Goal: Task Accomplishment & Management: Manage account settings

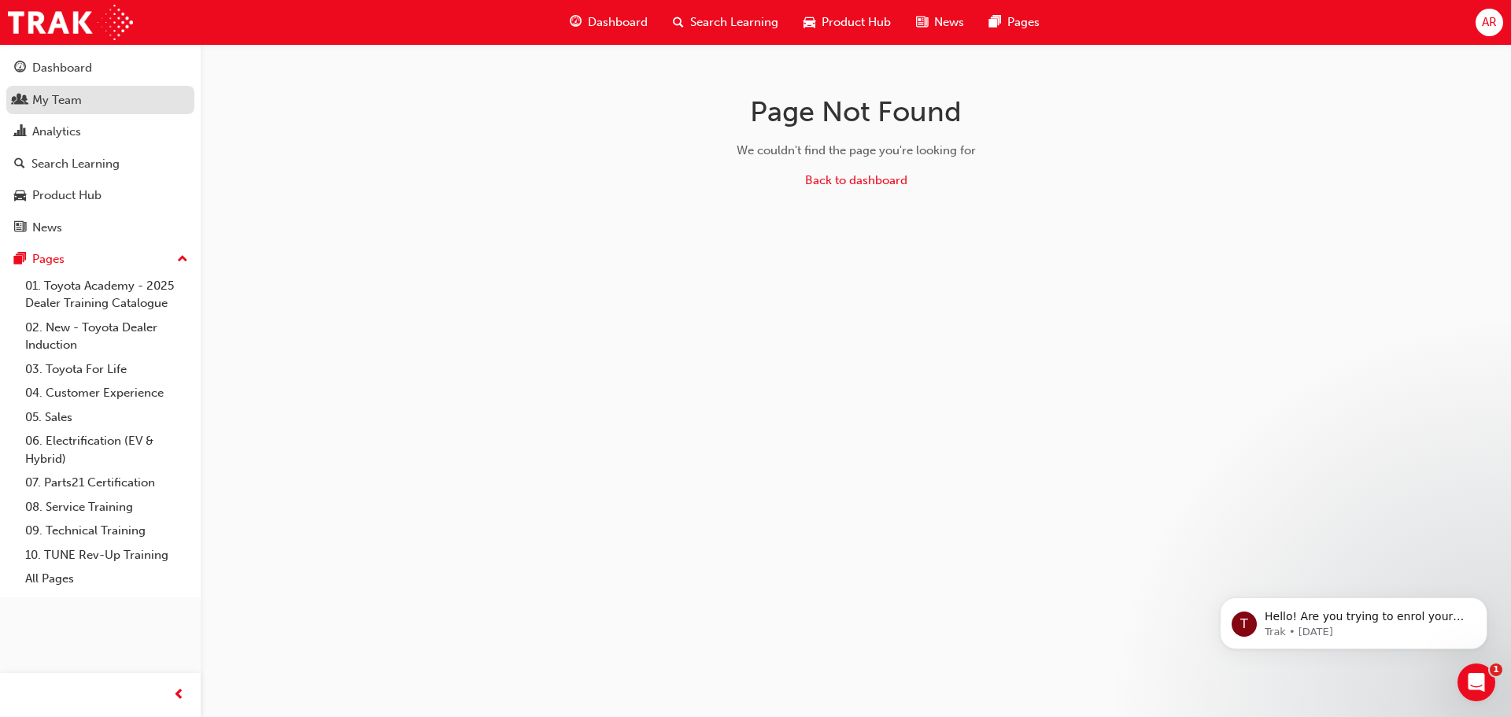
click at [57, 97] on div "My Team" at bounding box center [57, 100] width 50 height 18
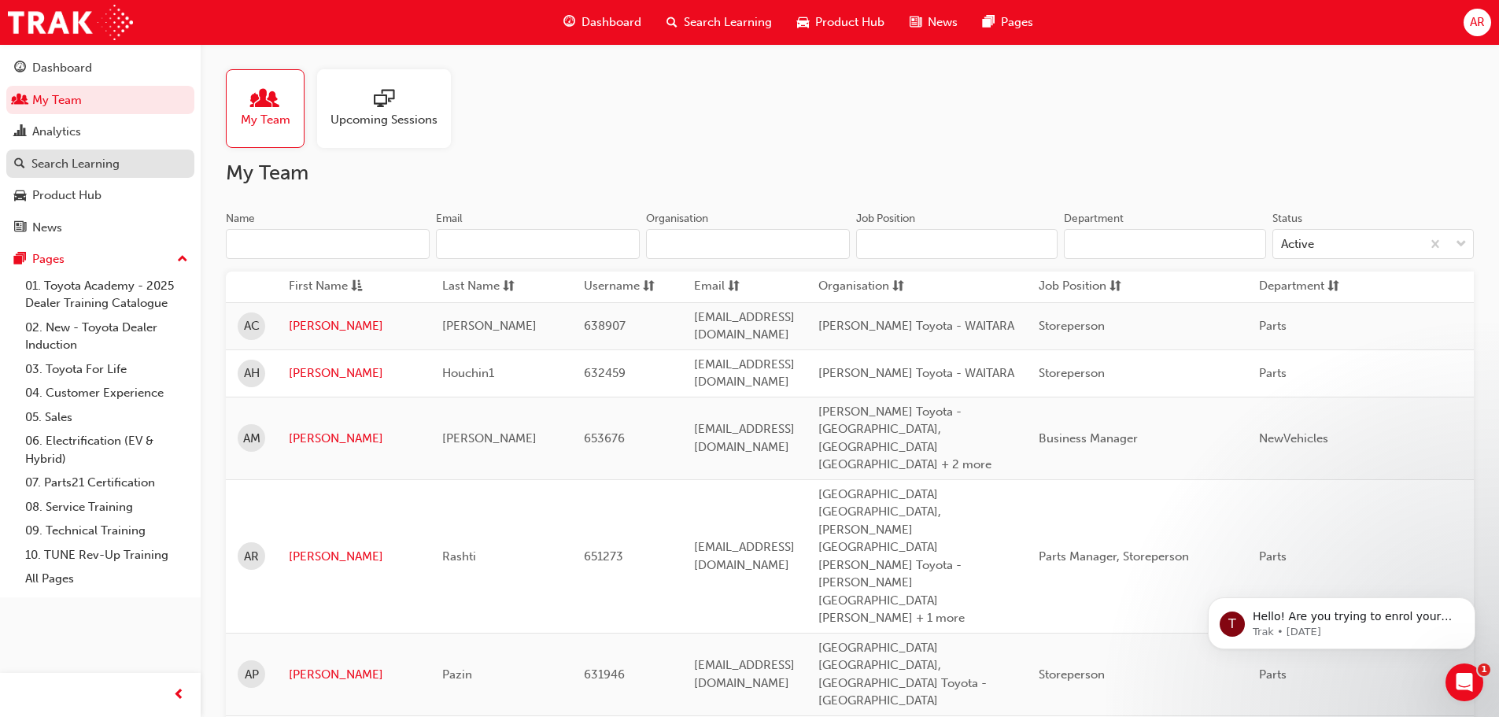
click at [135, 165] on div "Search Learning" at bounding box center [100, 164] width 172 height 20
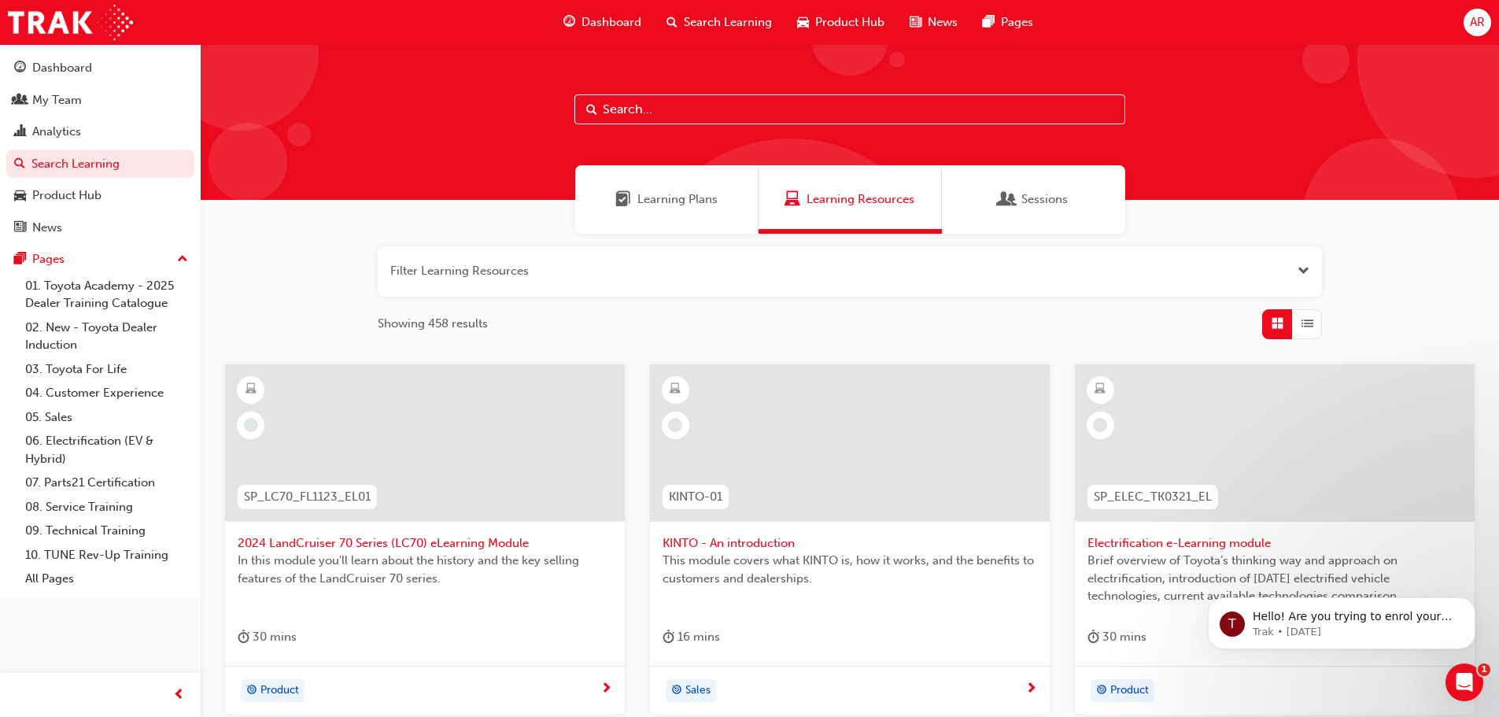
click at [675, 113] on input "text" at bounding box center [849, 109] width 551 height 30
click at [662, 201] on span "Learning Plans" at bounding box center [677, 199] width 80 height 18
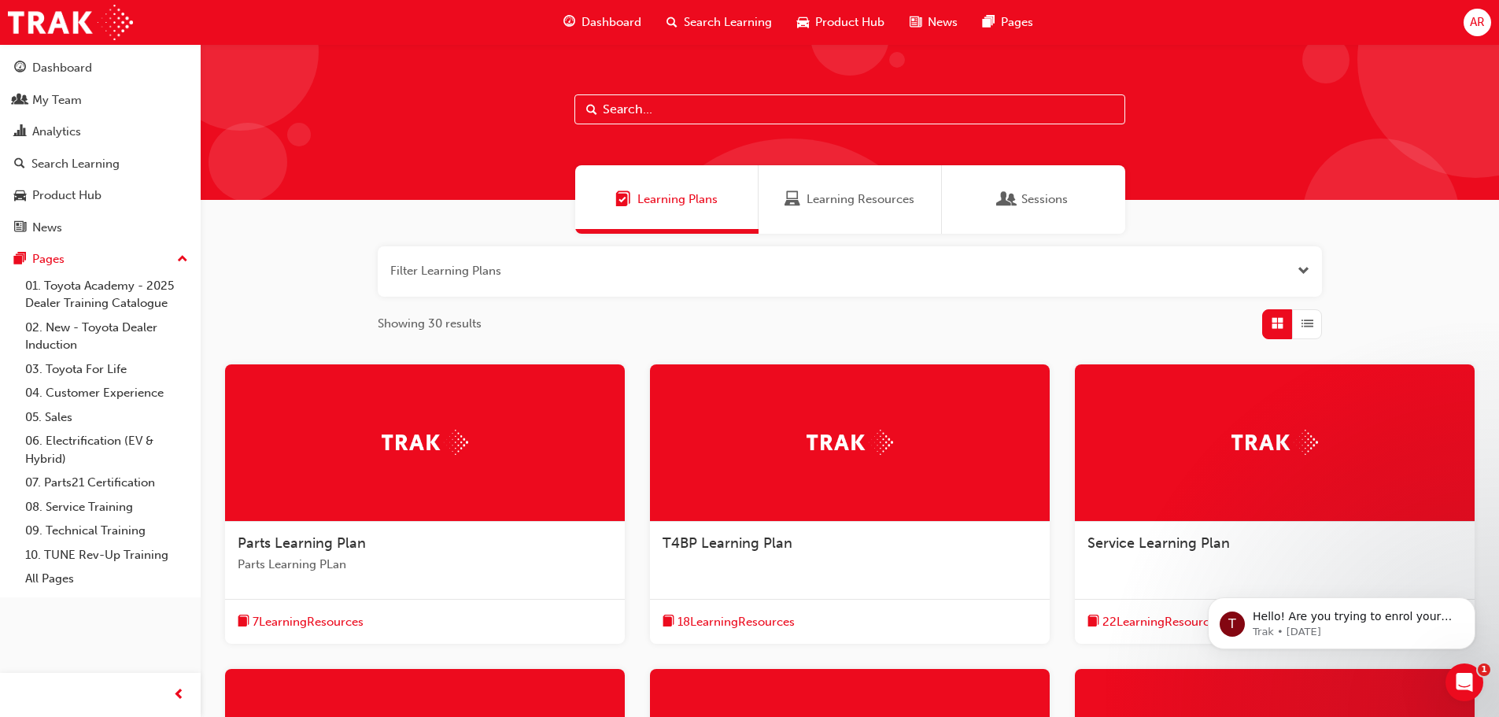
click at [626, 113] on input "text" at bounding box center [849, 109] width 551 height 30
click at [726, 105] on input "text" at bounding box center [849, 109] width 551 height 30
type input "TFL IN ACTION"
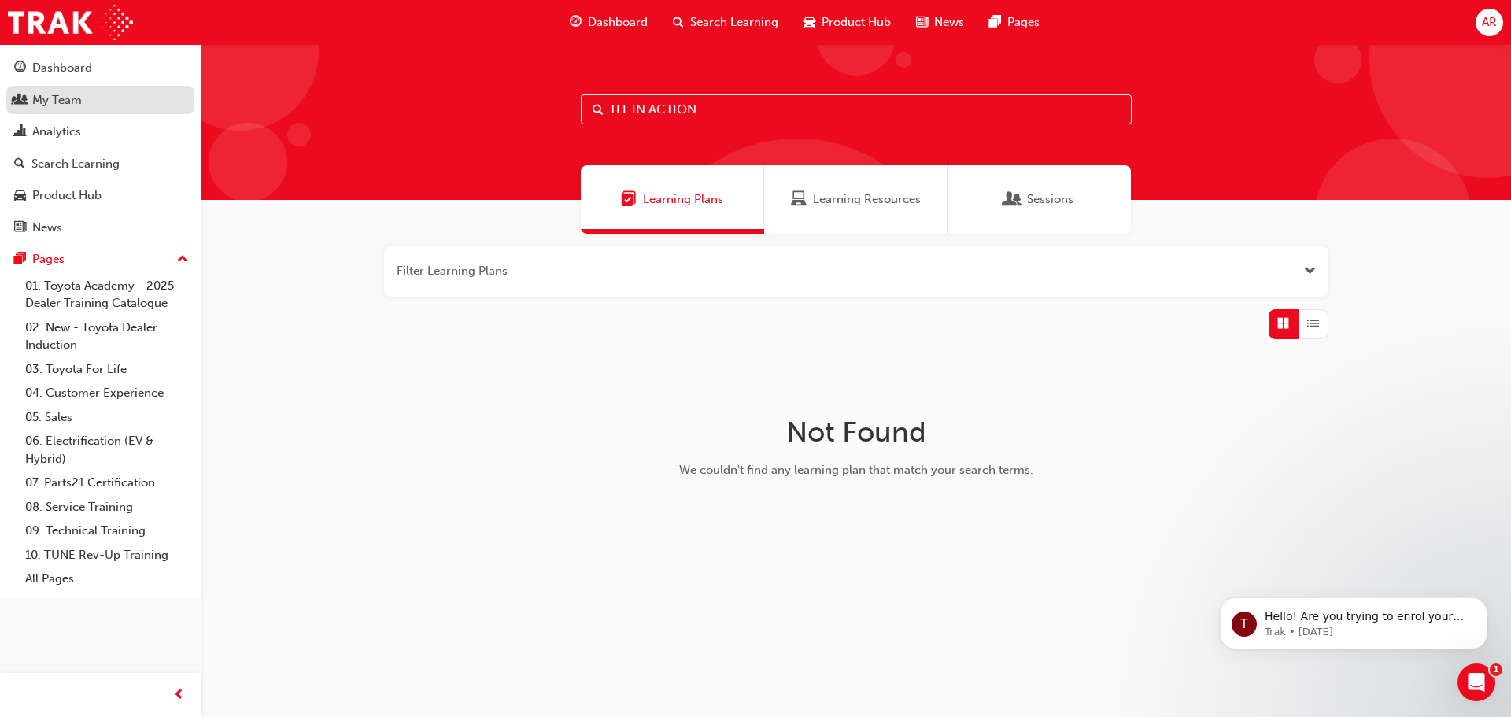
click at [69, 99] on div "My Team" at bounding box center [57, 100] width 50 height 18
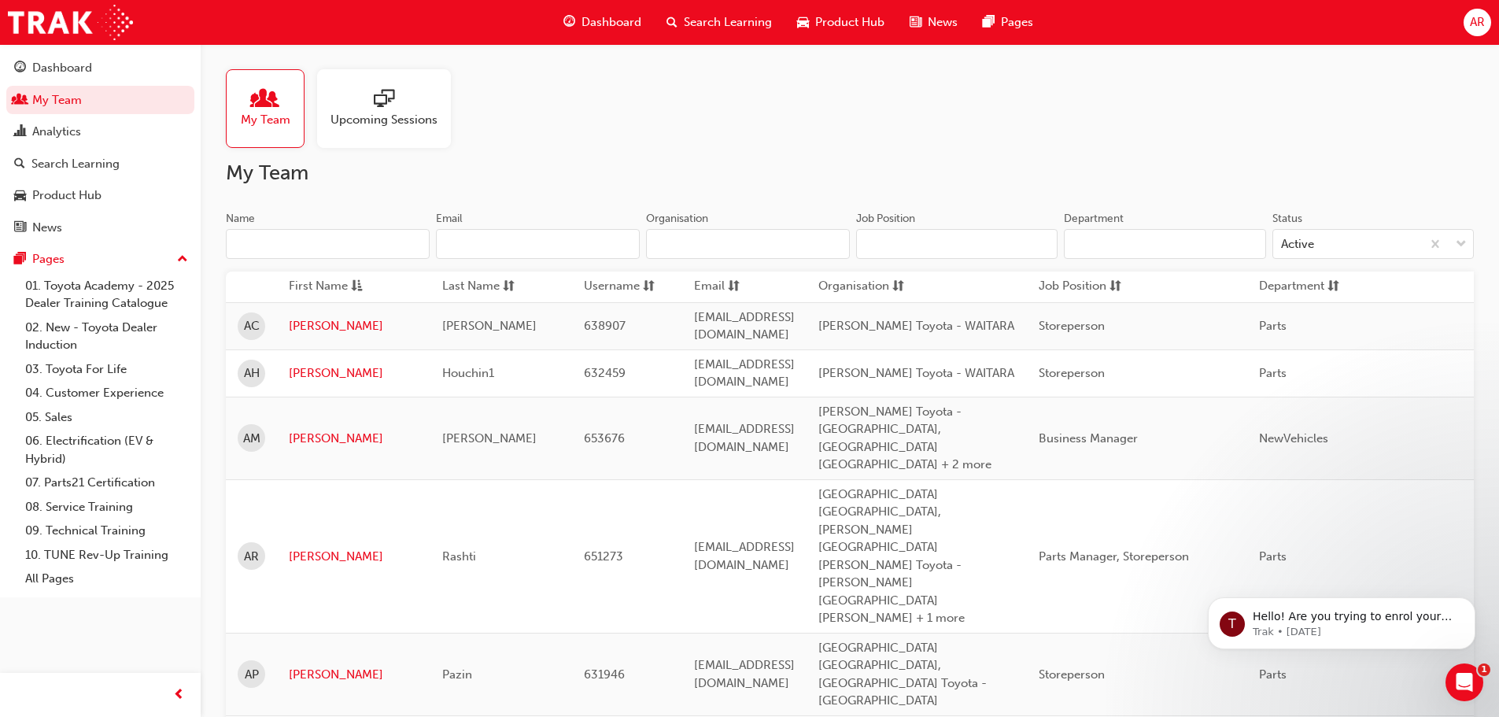
click at [332, 241] on input "Name" at bounding box center [328, 244] width 204 height 30
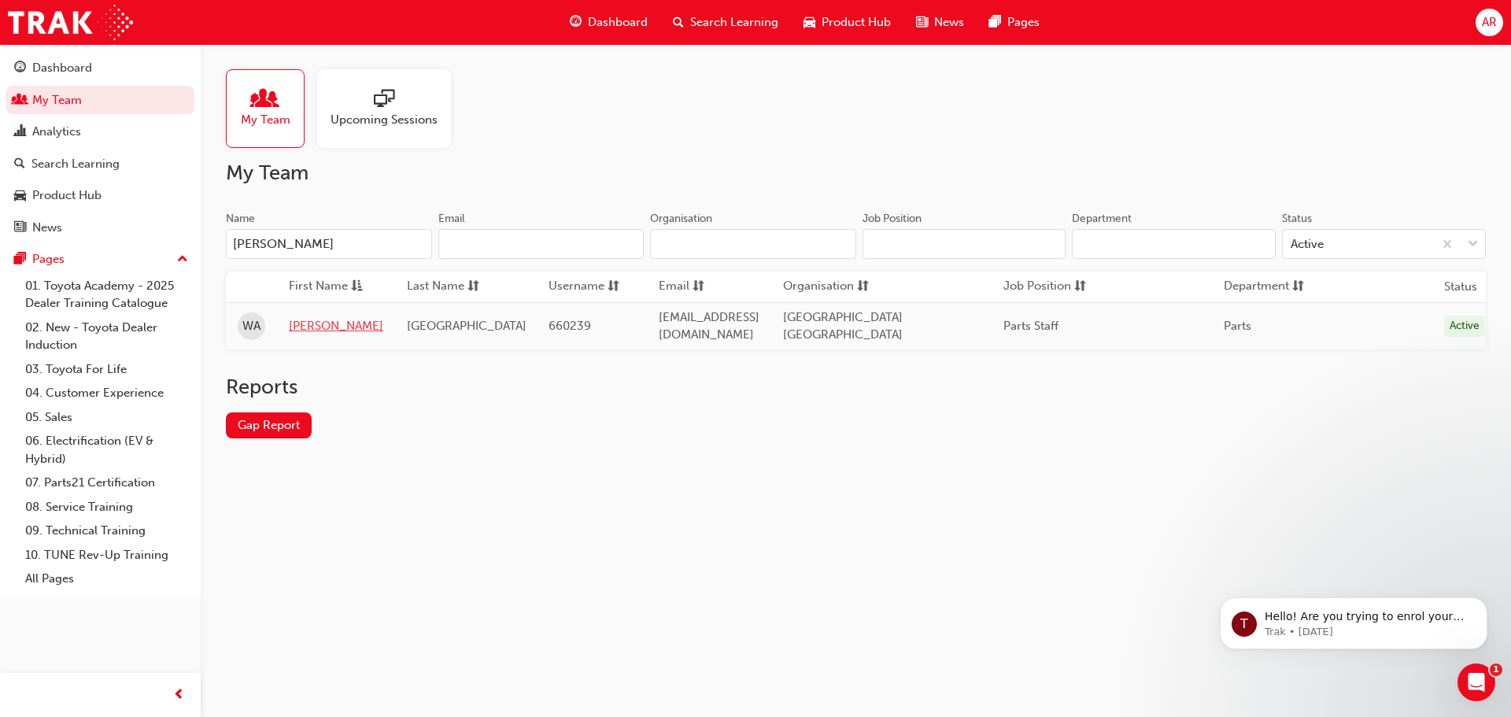
type input "[PERSON_NAME]"
click at [299, 326] on link "[PERSON_NAME]" at bounding box center [336, 326] width 94 height 18
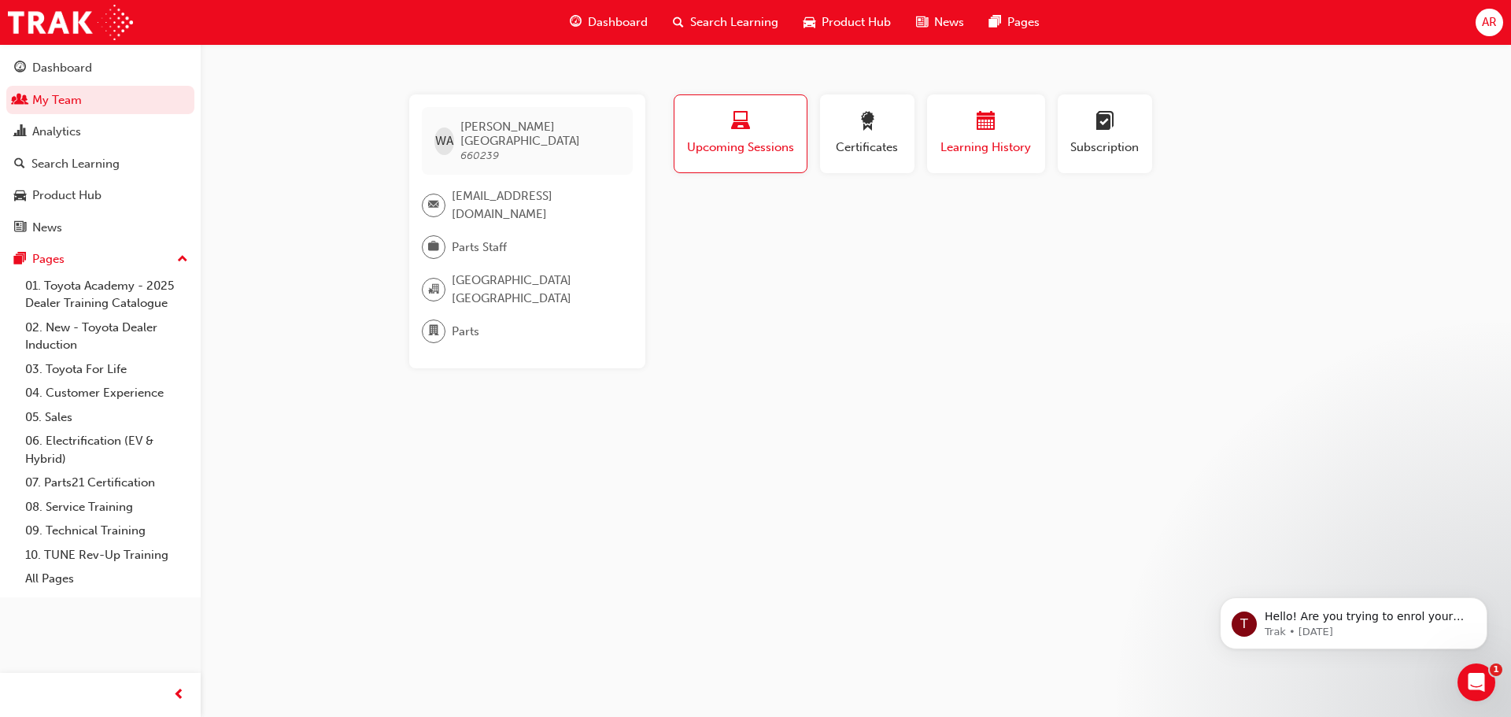
click at [957, 149] on span "Learning History" at bounding box center [986, 148] width 94 height 18
drag, startPoint x: 776, startPoint y: 154, endPoint x: 751, endPoint y: 157, distance: 25.4
click at [775, 154] on span "Upcoming Sessions" at bounding box center [740, 148] width 110 height 18
click at [763, 157] on button "Upcoming Sessions" at bounding box center [741, 133] width 134 height 79
click at [36, 24] on img at bounding box center [70, 22] width 125 height 35
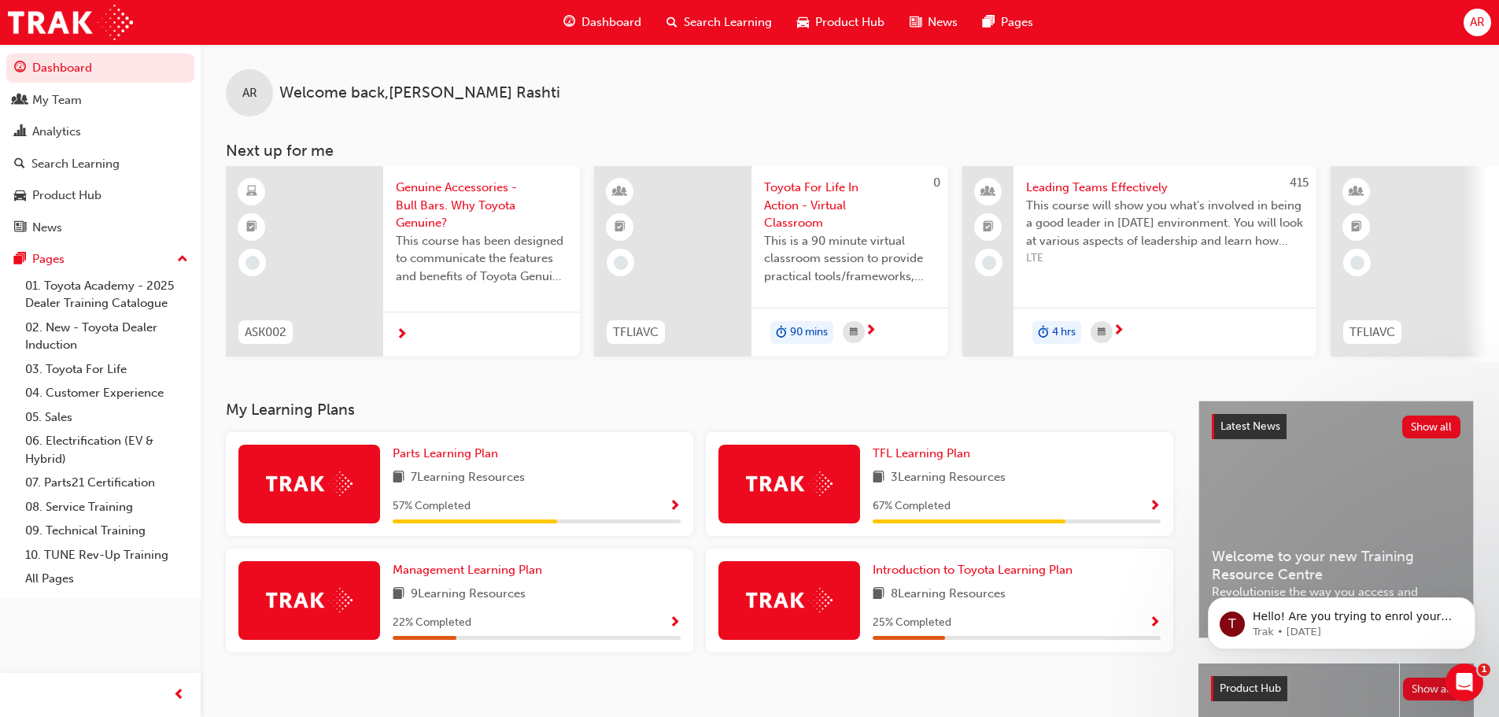
click at [604, 13] on span "Dashboard" at bounding box center [612, 22] width 60 height 18
click at [597, 23] on span "Dashboard" at bounding box center [612, 22] width 60 height 18
click at [864, 21] on span "Product Hub" at bounding box center [849, 22] width 69 height 18
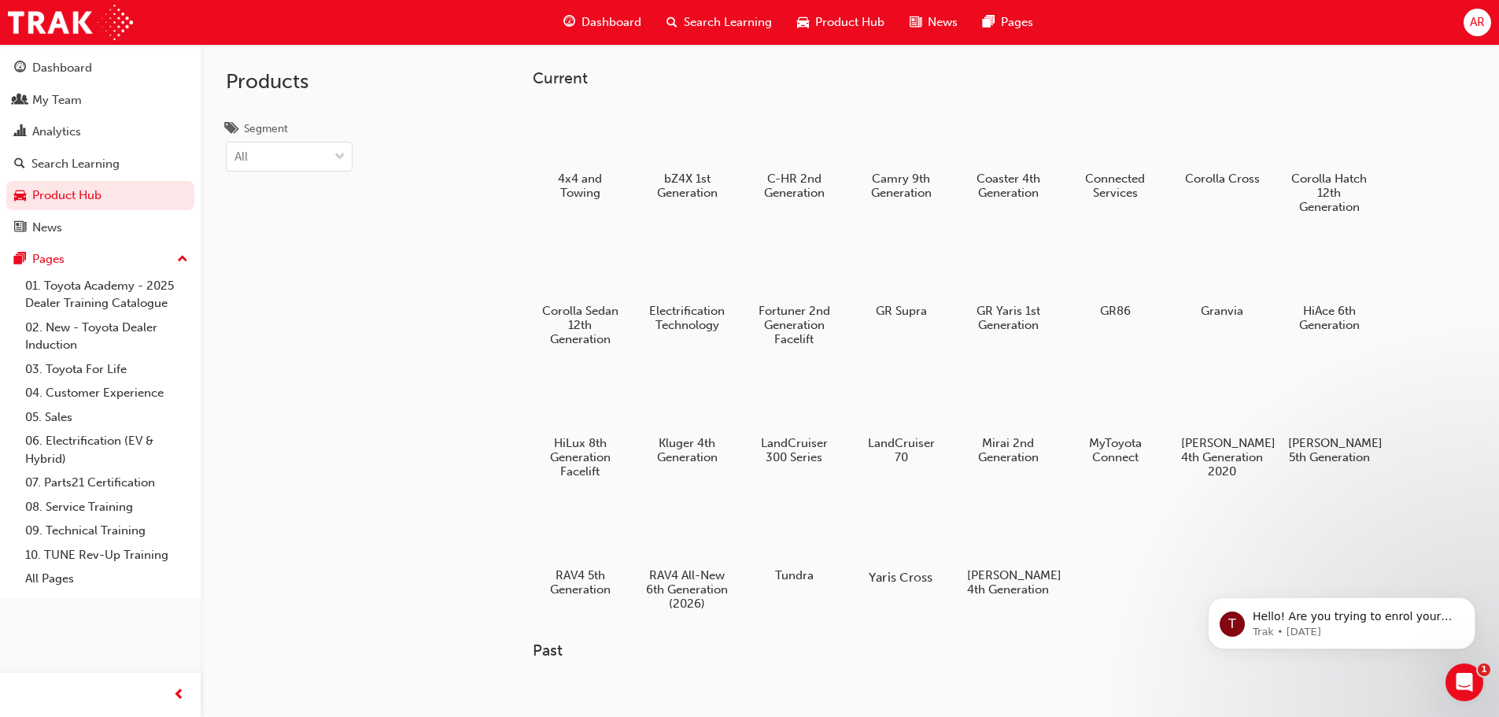
click at [911, 538] on div at bounding box center [900, 532] width 87 height 62
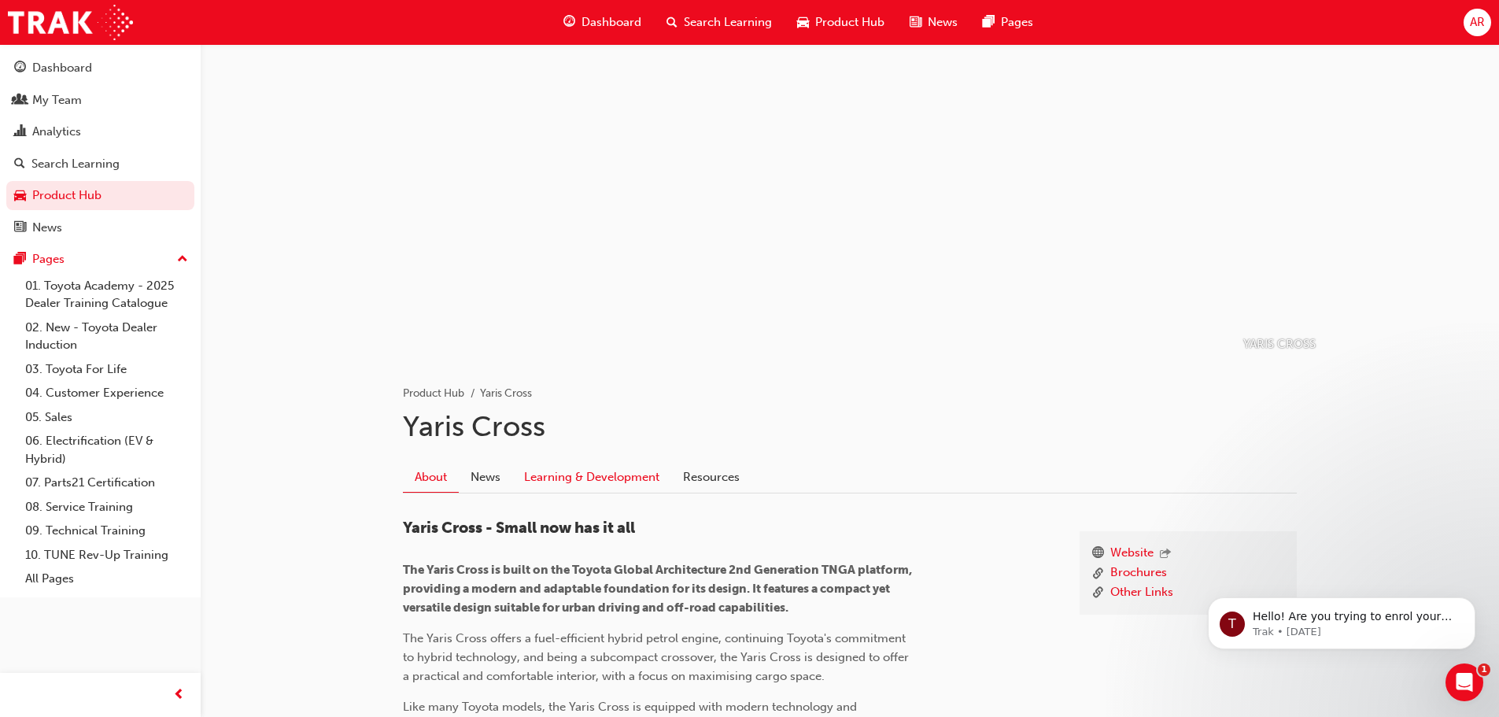
click at [536, 472] on link "Learning & Development" at bounding box center [591, 477] width 159 height 30
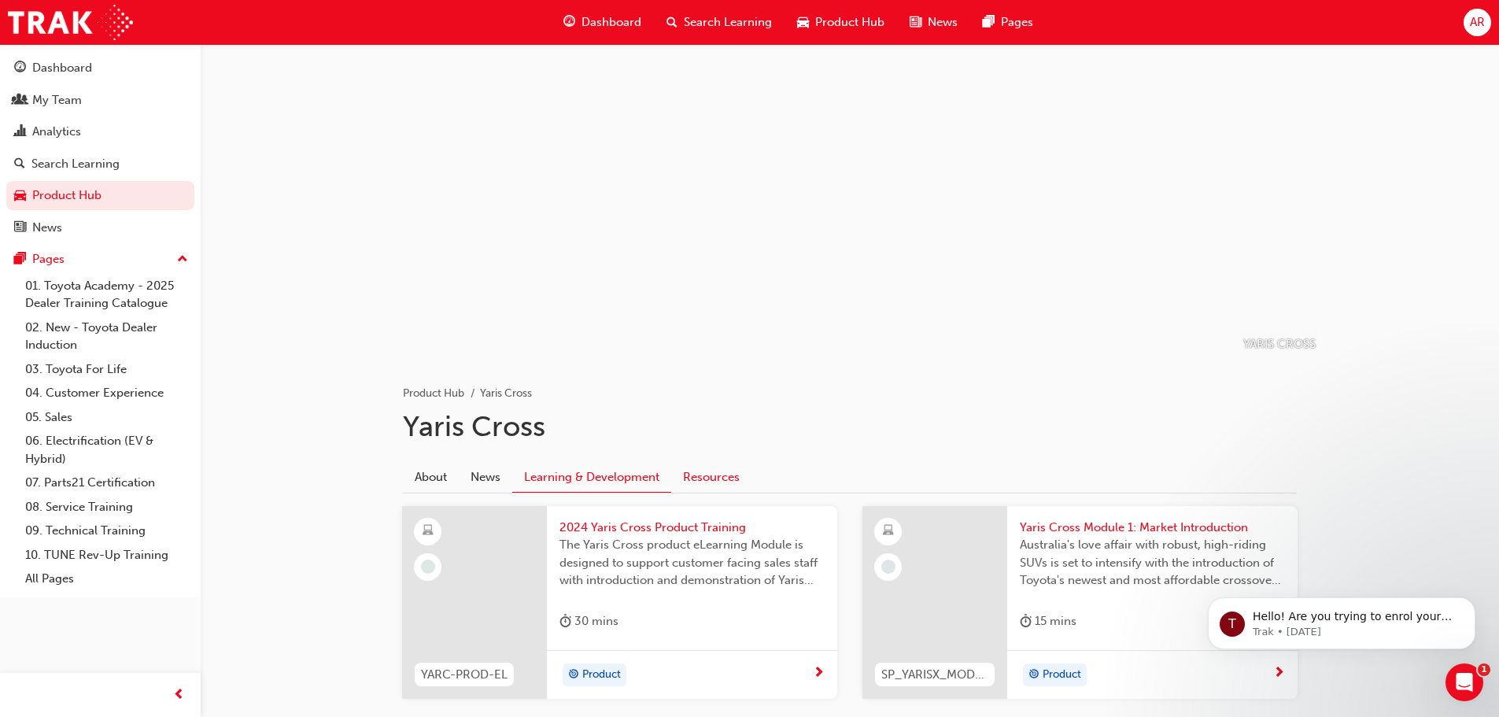
click at [704, 467] on link "Resources" at bounding box center [711, 477] width 80 height 30
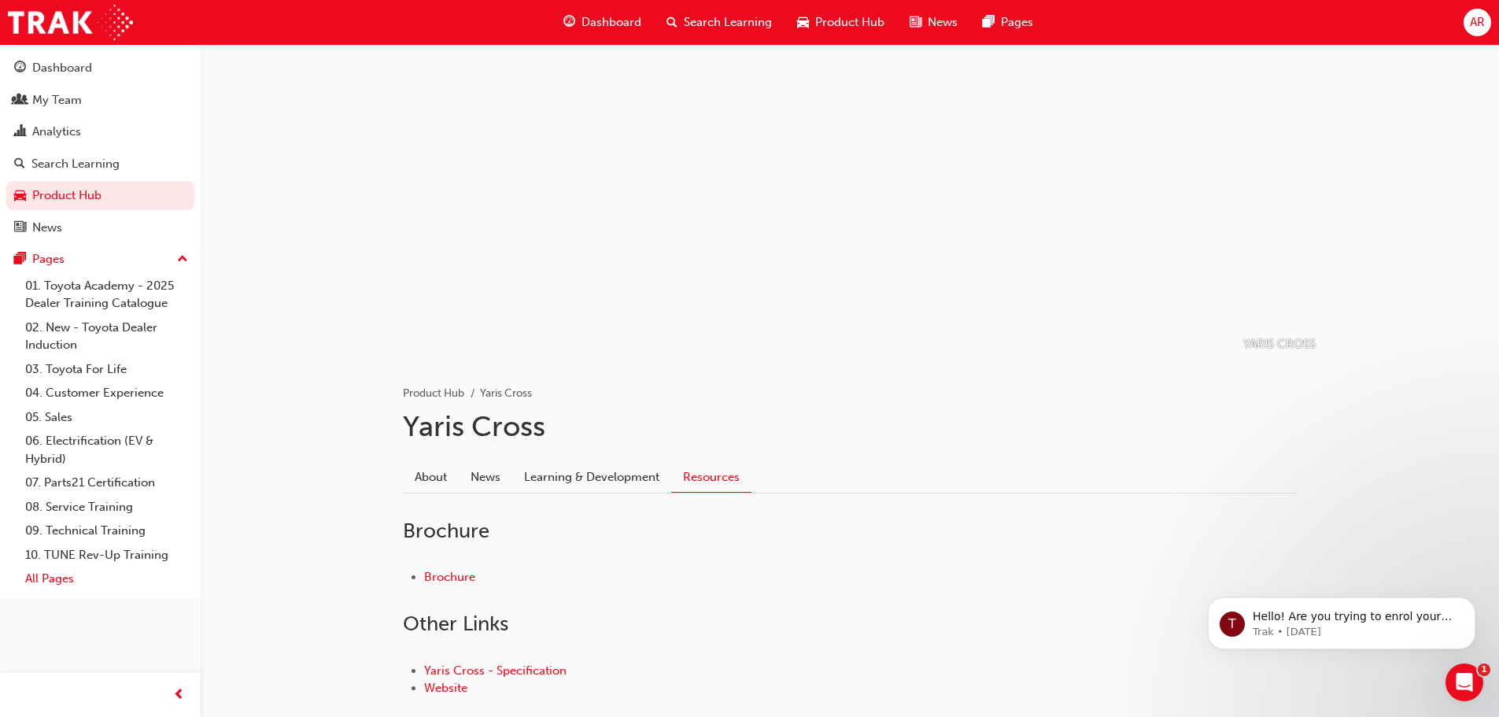
click at [50, 578] on link "All Pages" at bounding box center [106, 579] width 175 height 24
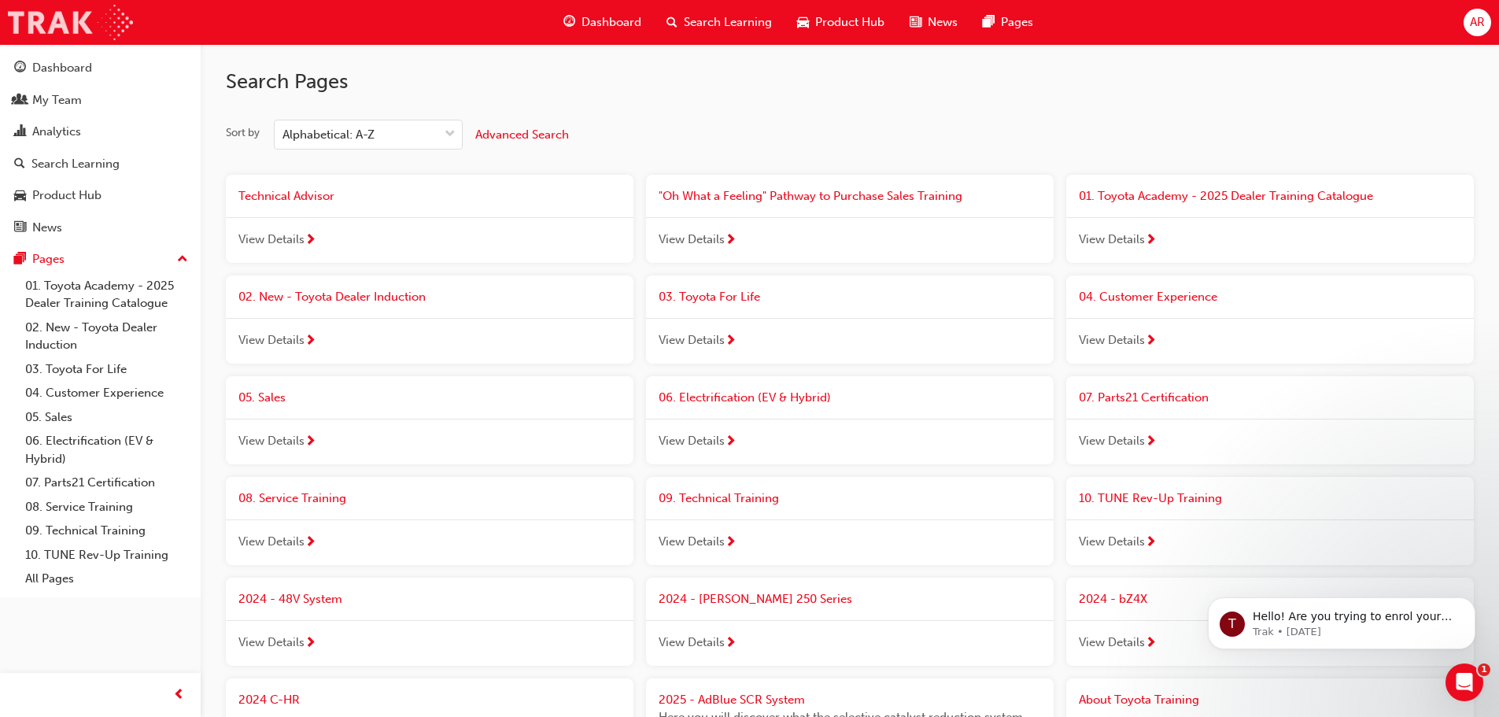
click at [40, 29] on img at bounding box center [70, 22] width 125 height 35
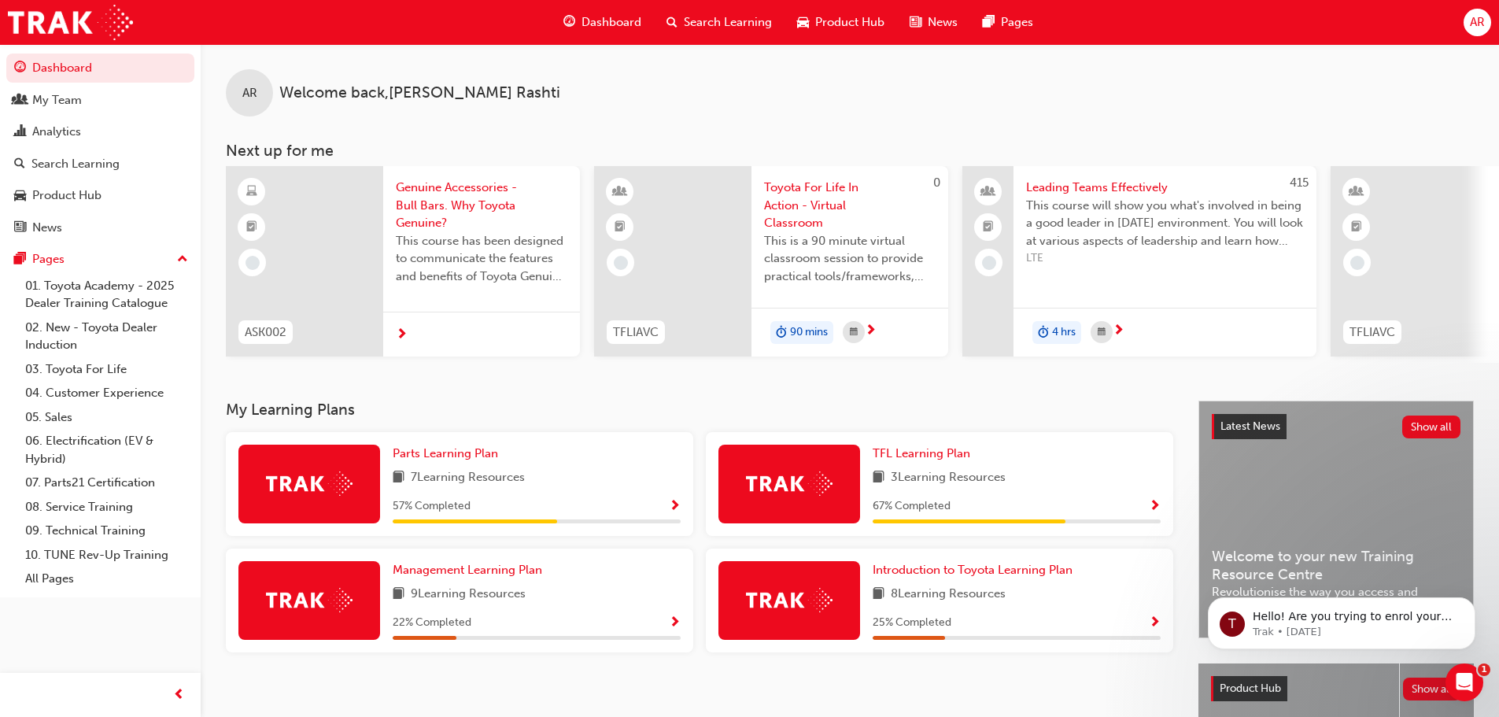
click at [723, 16] on span "Search Learning" at bounding box center [728, 22] width 88 height 18
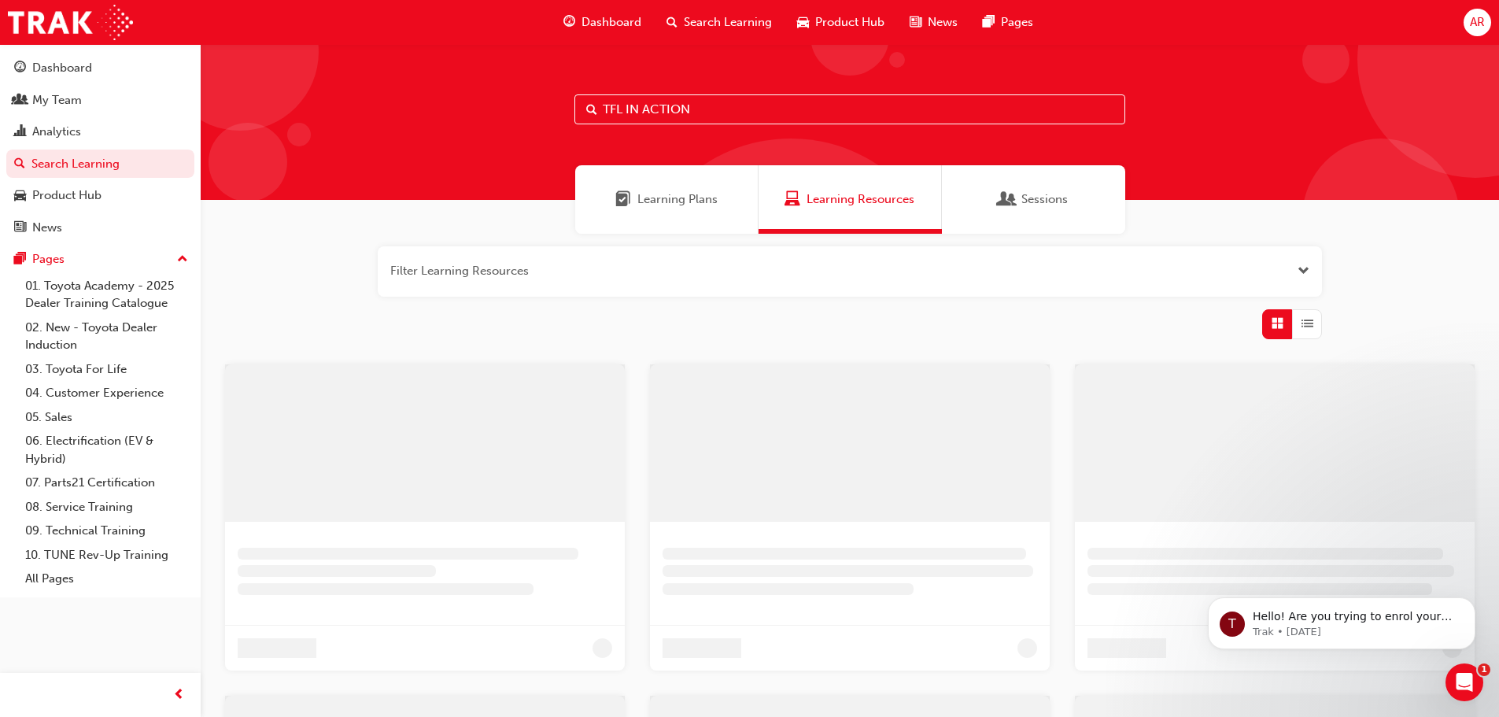
click at [738, 115] on input "TFL IN ACTION" at bounding box center [849, 109] width 551 height 30
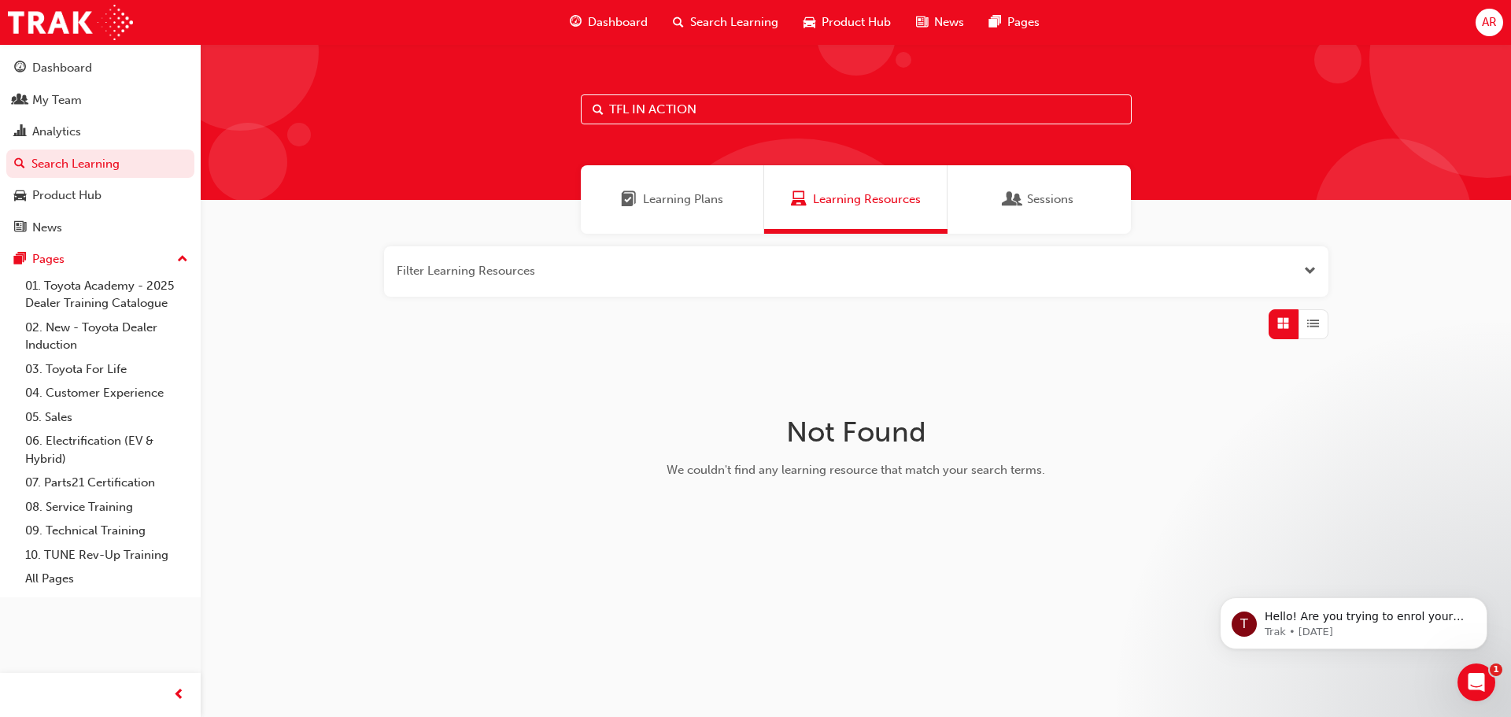
drag, startPoint x: 734, startPoint y: 109, endPoint x: 630, endPoint y: 106, distance: 104.7
click at [630, 106] on input "TFL IN ACTION" at bounding box center [856, 109] width 551 height 30
type input "TFL"
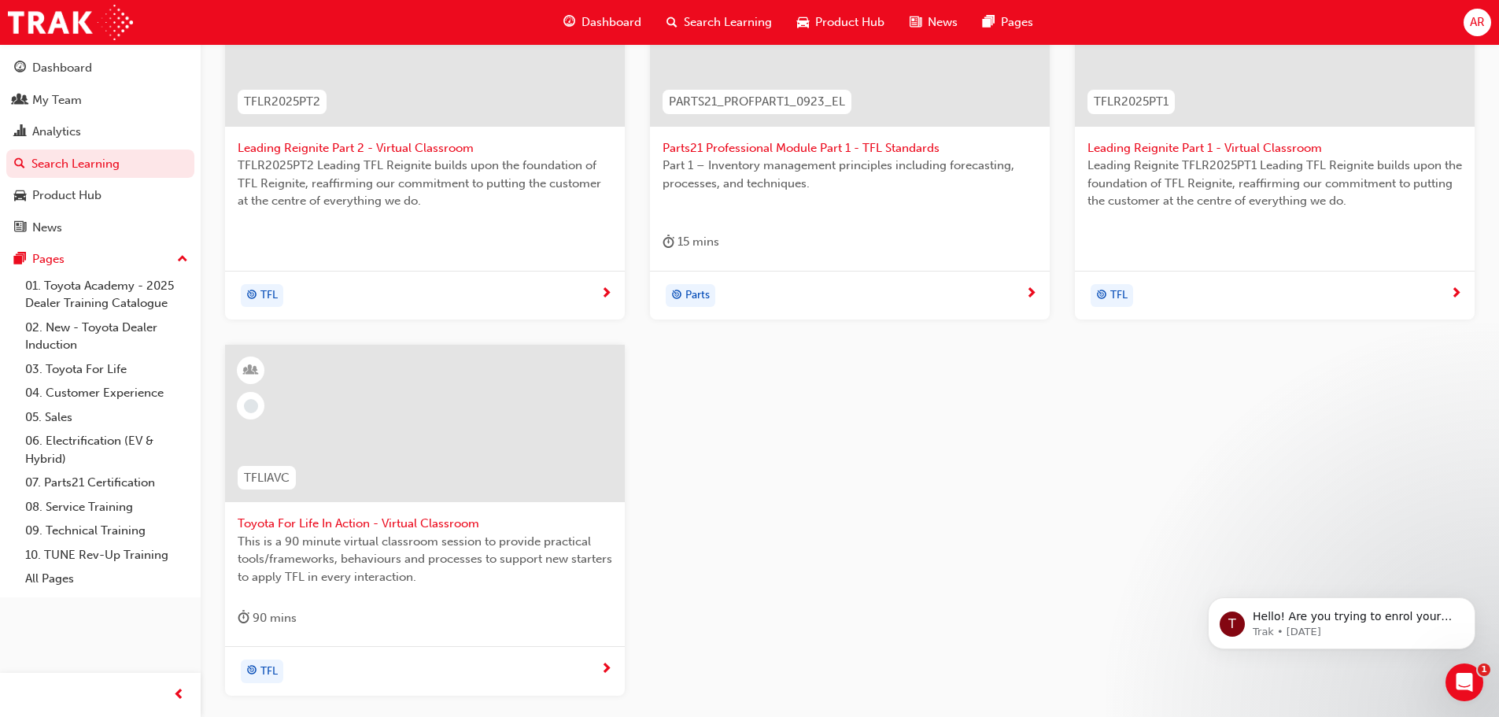
scroll to position [472, 0]
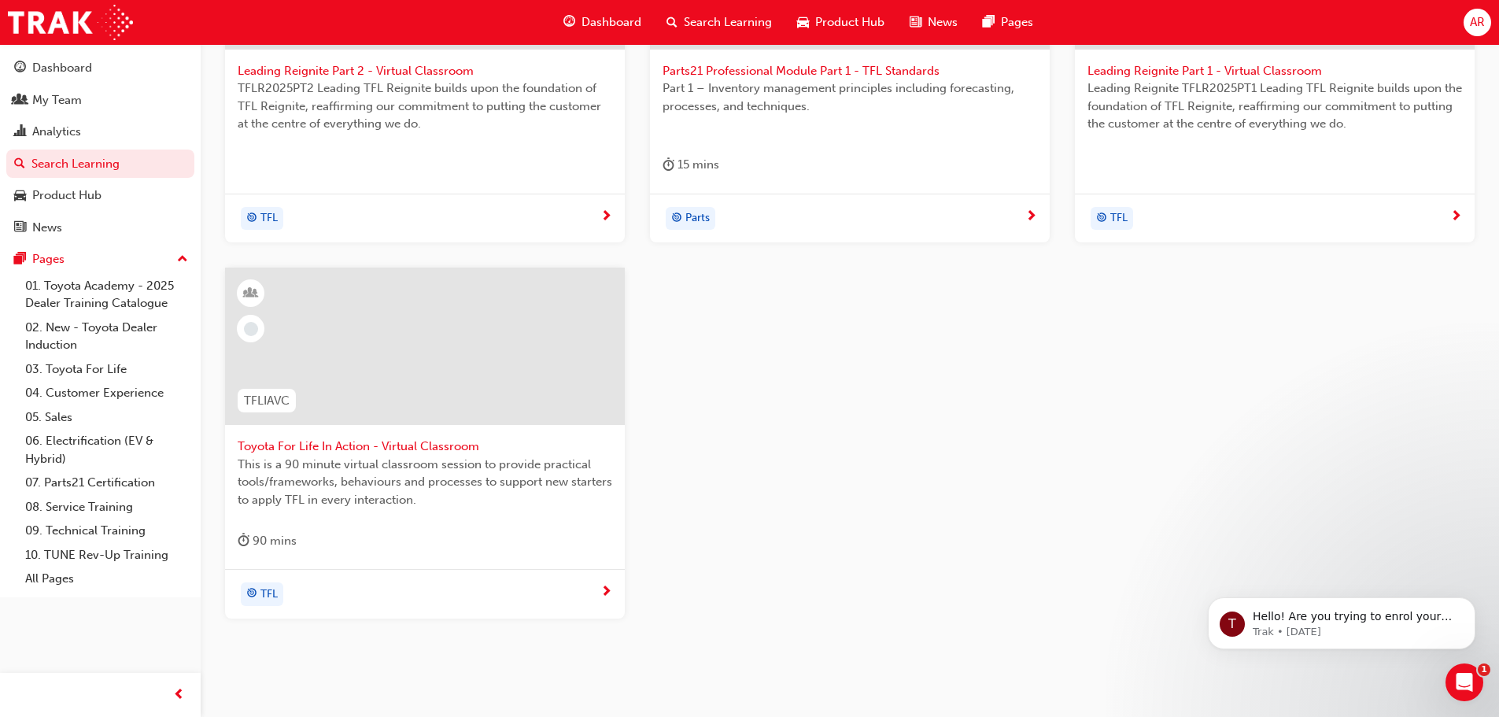
click at [598, 596] on div "TFL" at bounding box center [419, 594] width 363 height 24
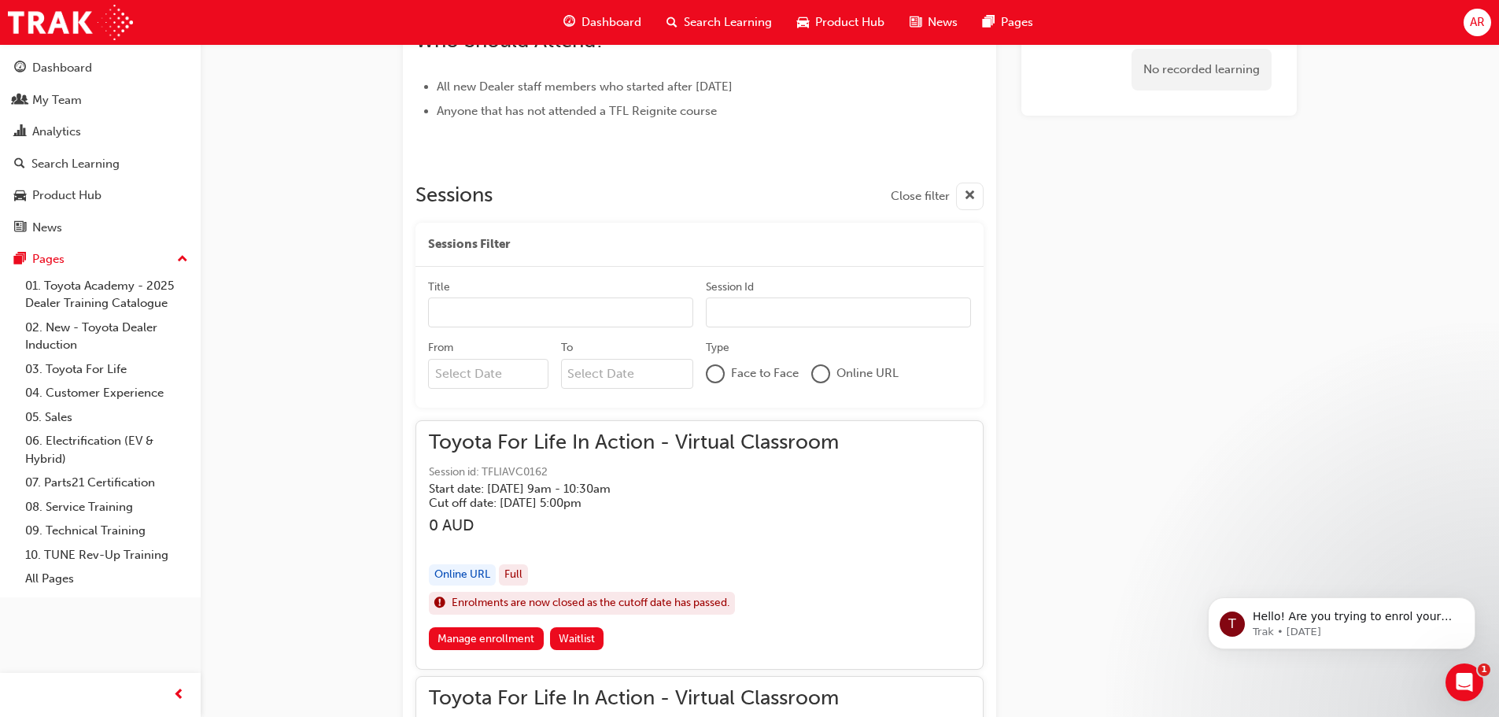
scroll to position [866, 0]
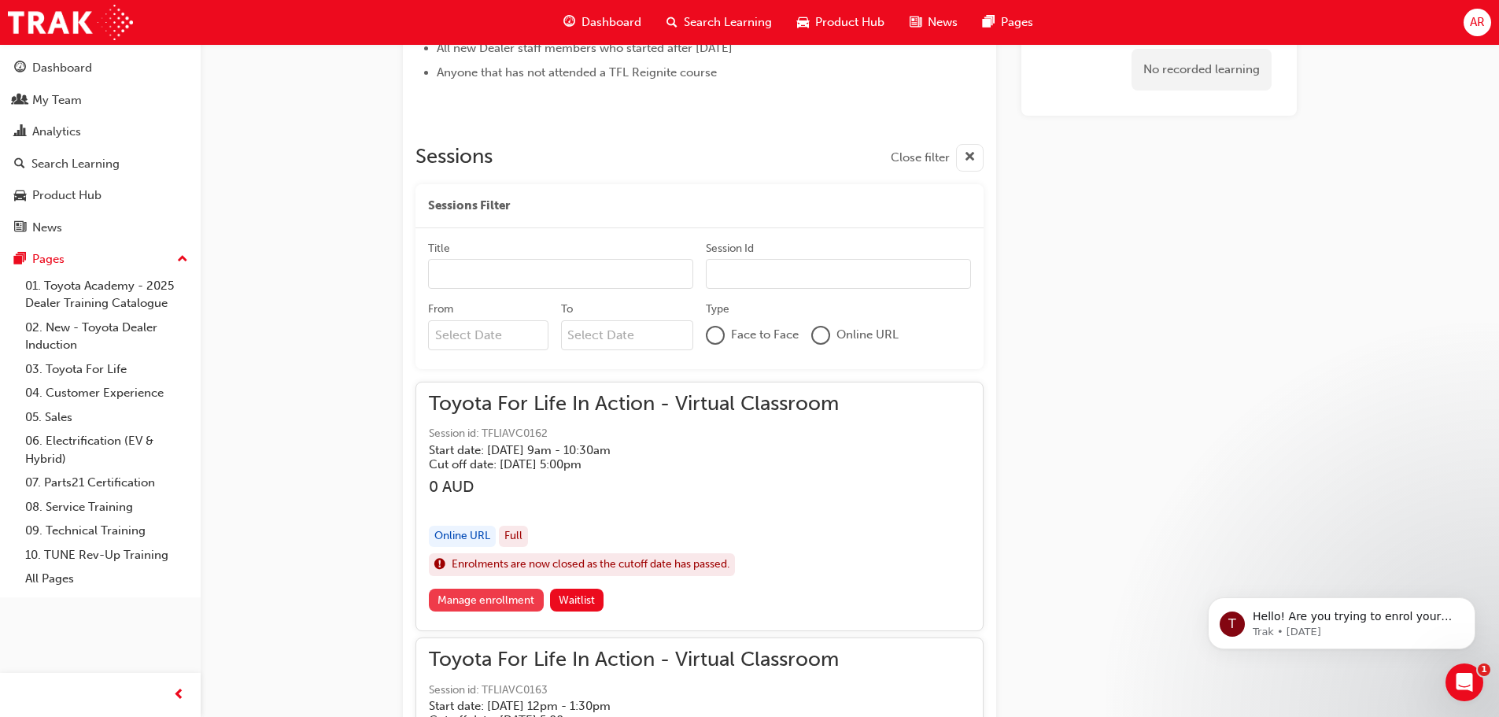
click at [508, 594] on link "Manage enrollment" at bounding box center [486, 600] width 115 height 23
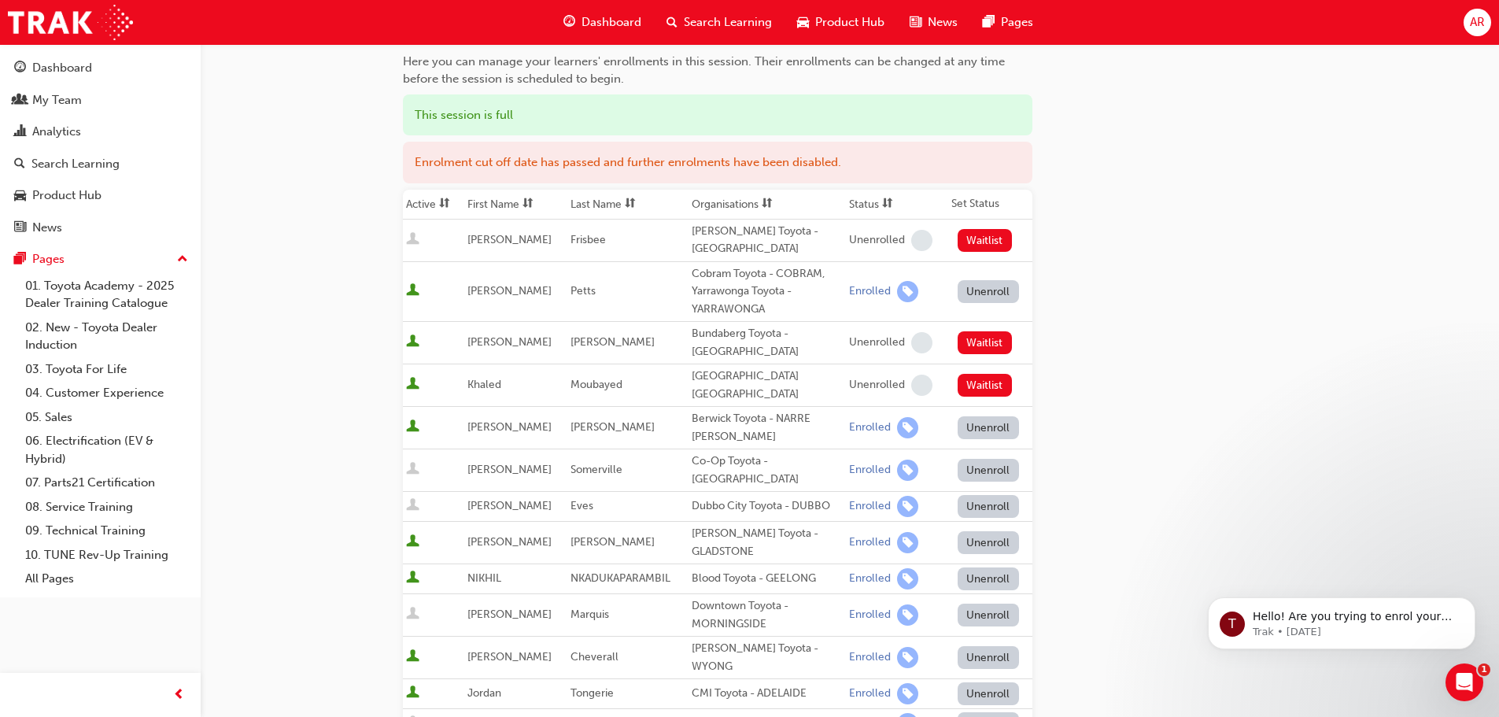
scroll to position [236, 0]
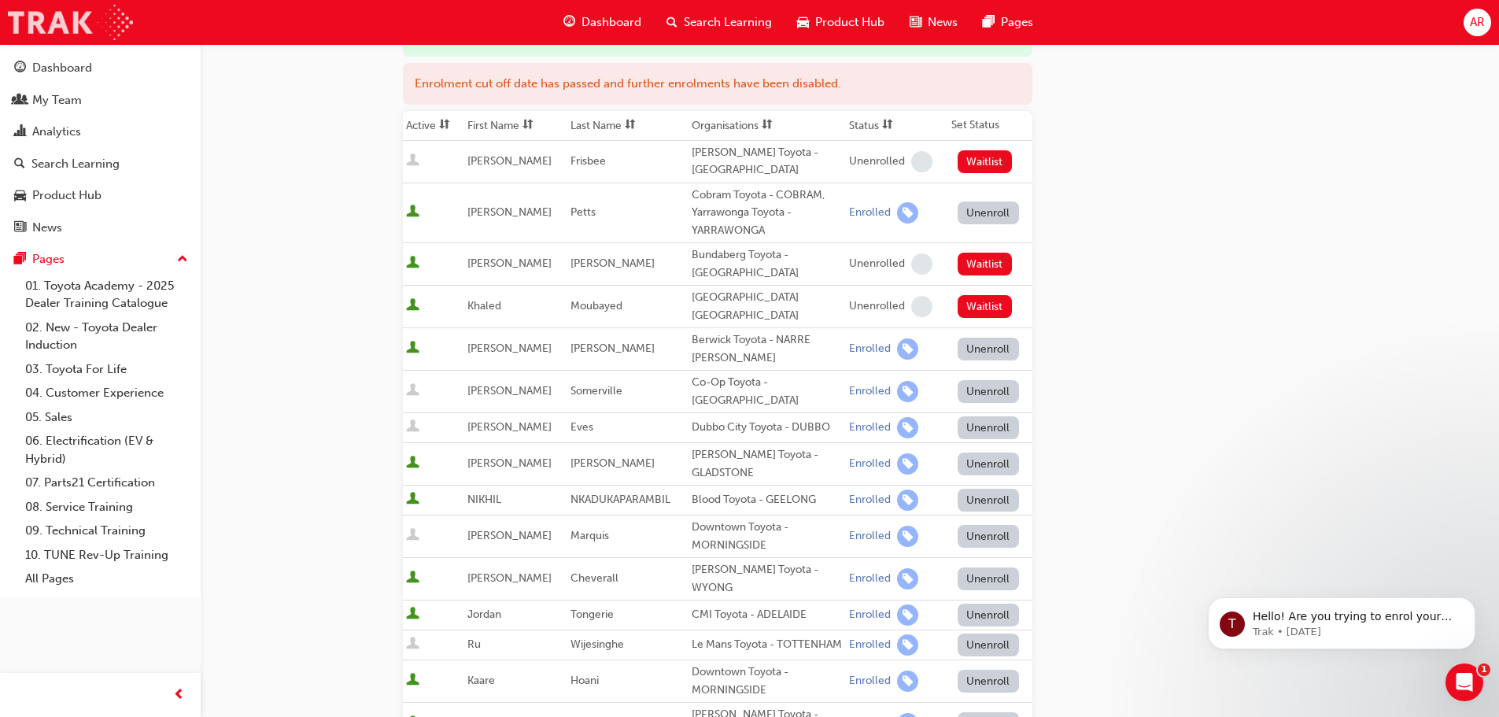
click at [42, 17] on img at bounding box center [70, 22] width 125 height 35
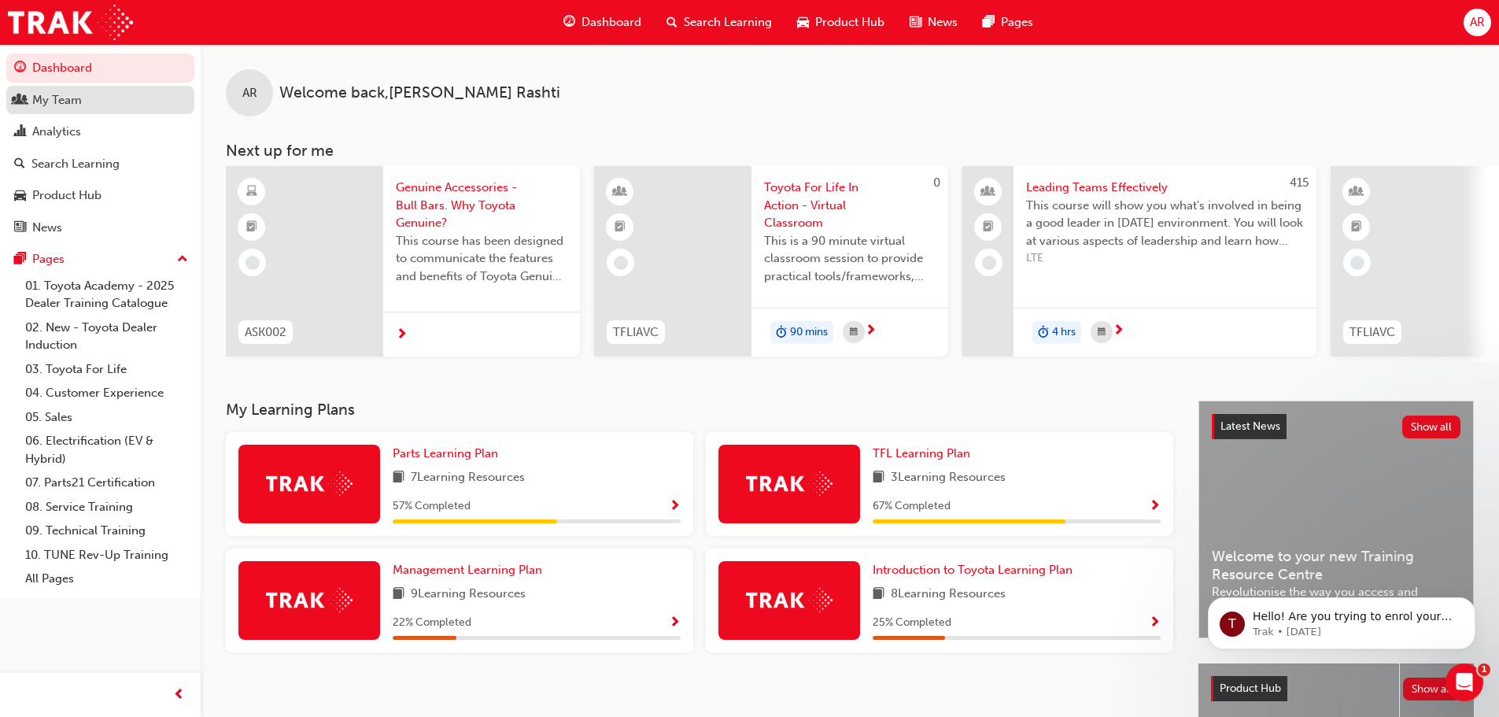
click at [54, 98] on div "My Team" at bounding box center [57, 100] width 50 height 18
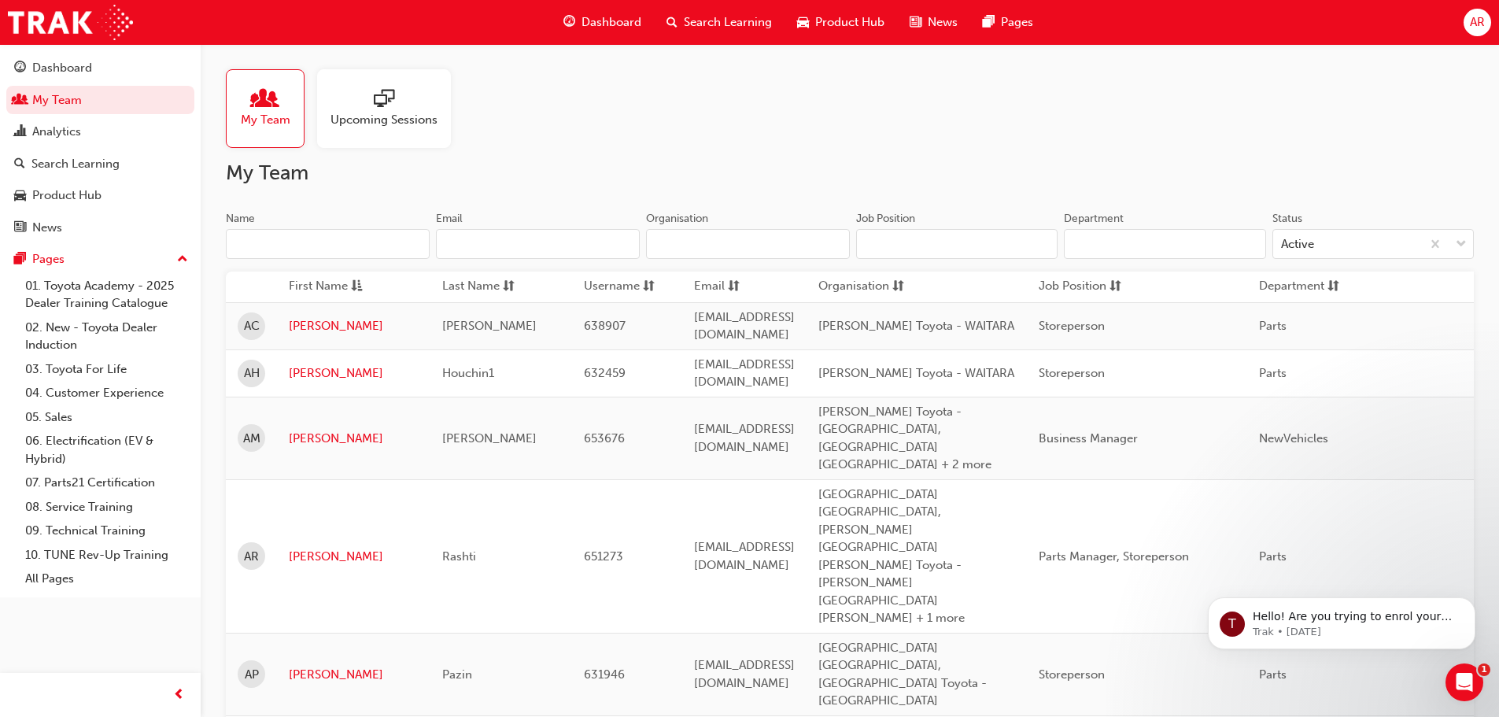
click at [314, 247] on input "Name" at bounding box center [328, 244] width 204 height 30
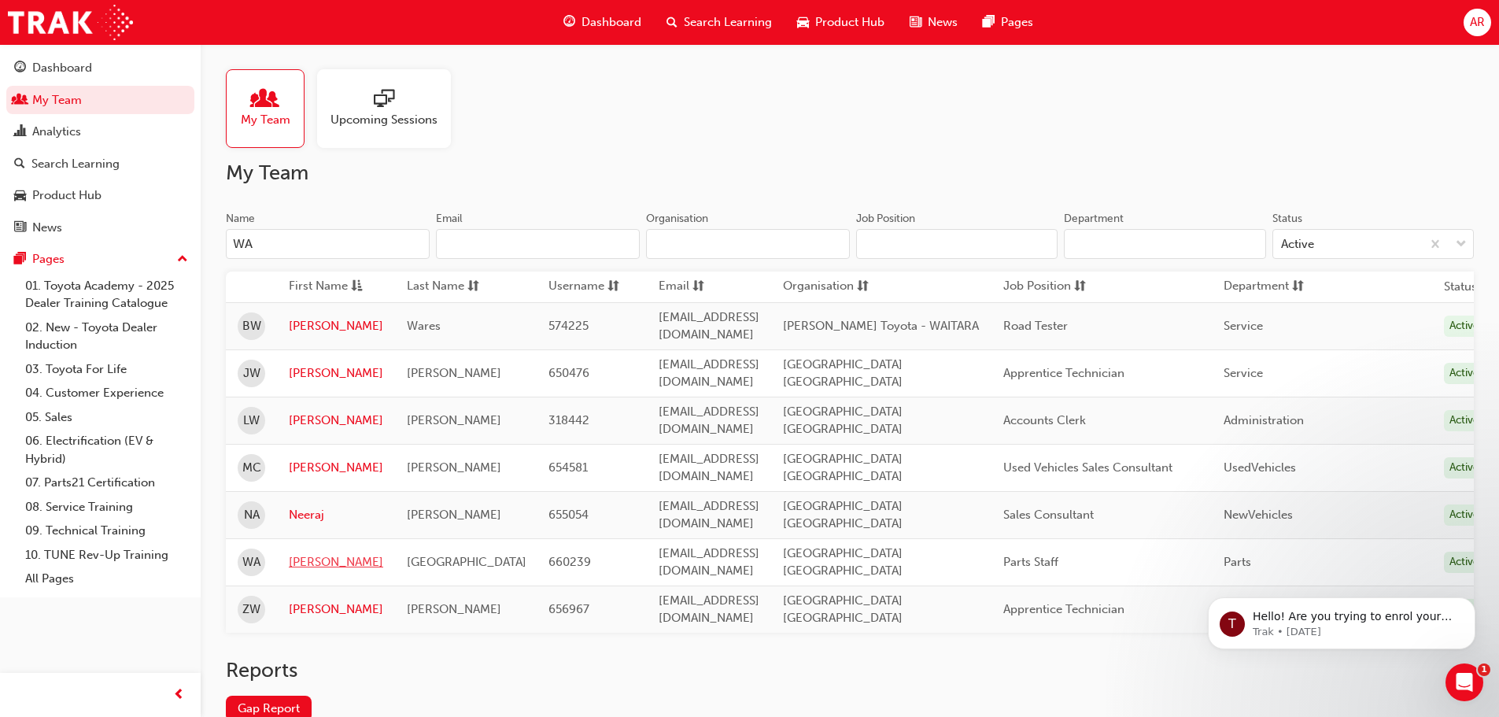
type input "WA"
click at [316, 553] on link "[PERSON_NAME]" at bounding box center [336, 562] width 94 height 18
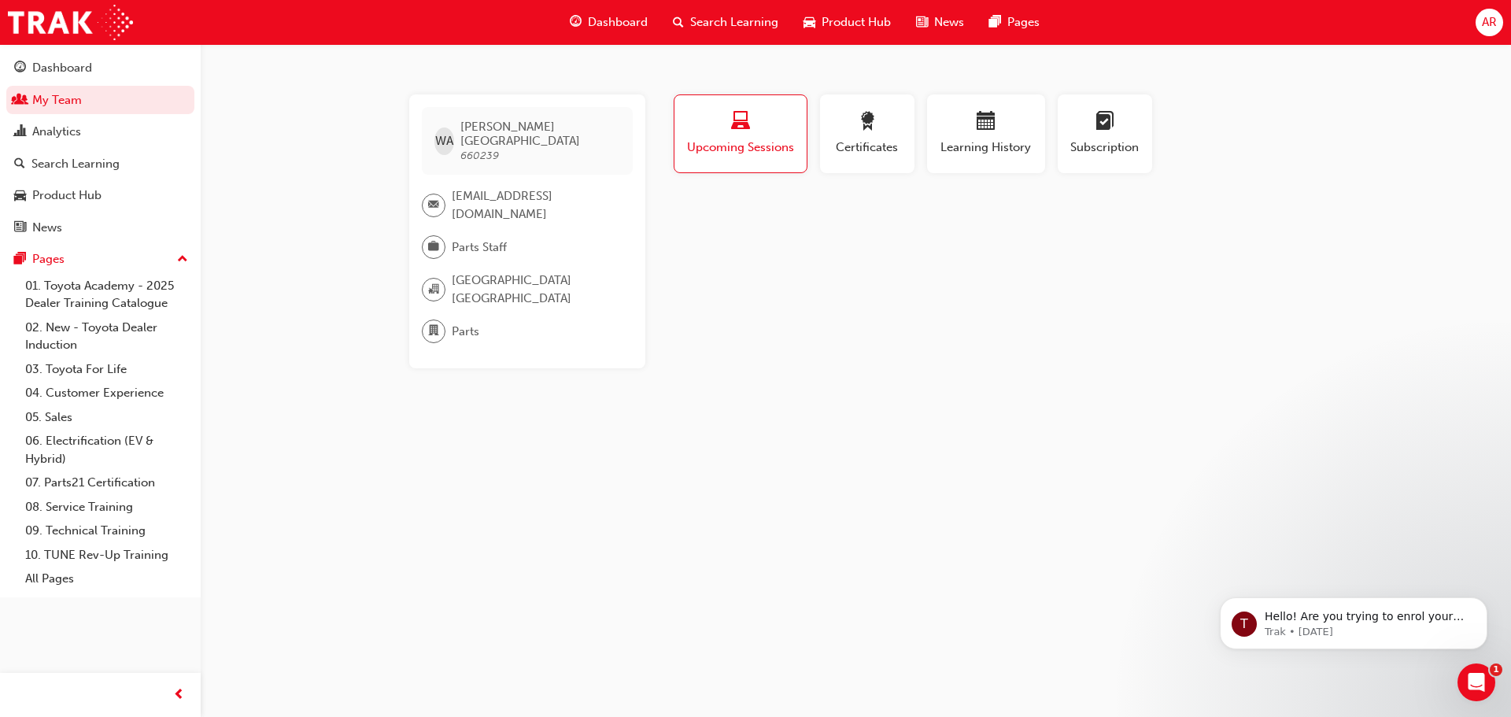
click at [740, 145] on span "Upcoming Sessions" at bounding box center [740, 148] width 109 height 18
click at [868, 141] on span "Certificates" at bounding box center [867, 148] width 71 height 18
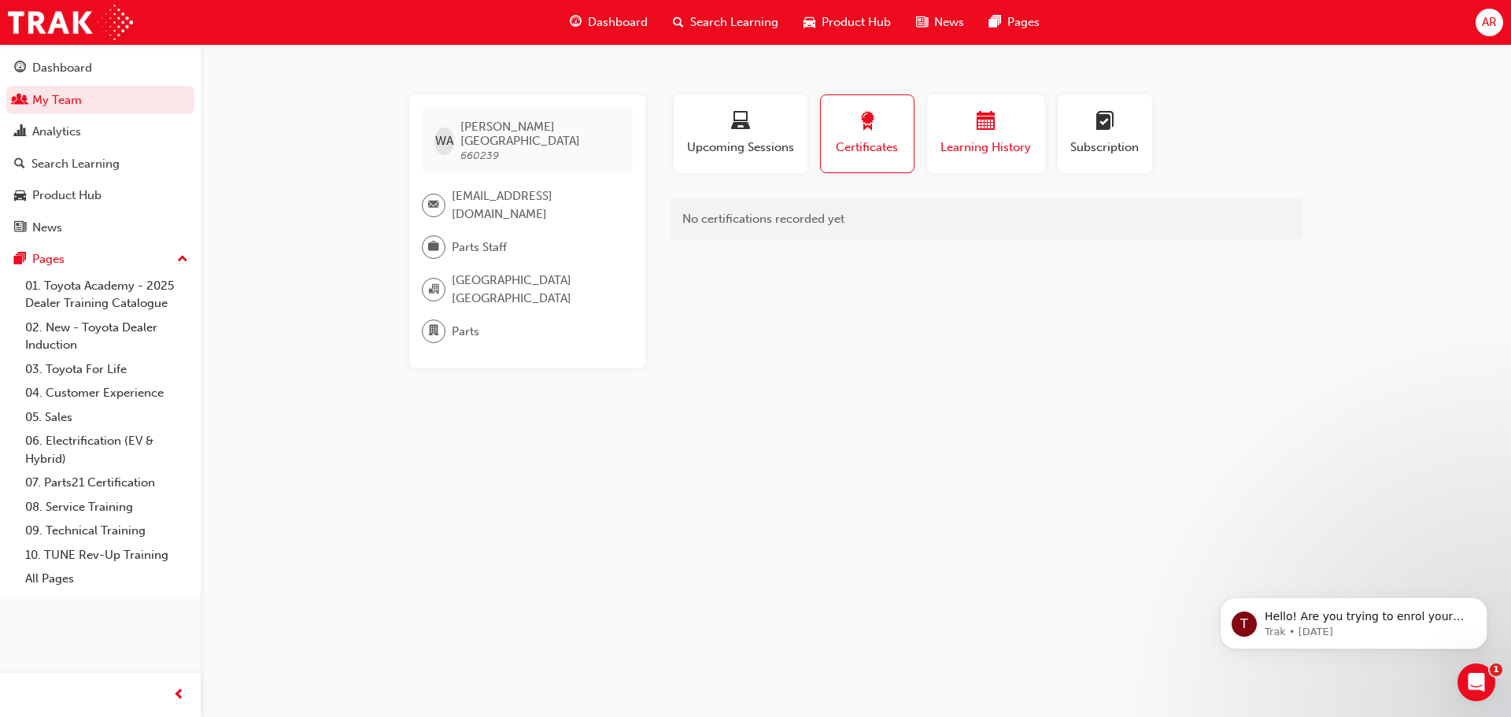
click at [959, 153] on span "Learning History" at bounding box center [986, 148] width 94 height 18
click at [1115, 131] on div "button" at bounding box center [1104, 124] width 71 height 24
click at [759, 157] on button "Upcoming Sessions" at bounding box center [741, 133] width 134 height 79
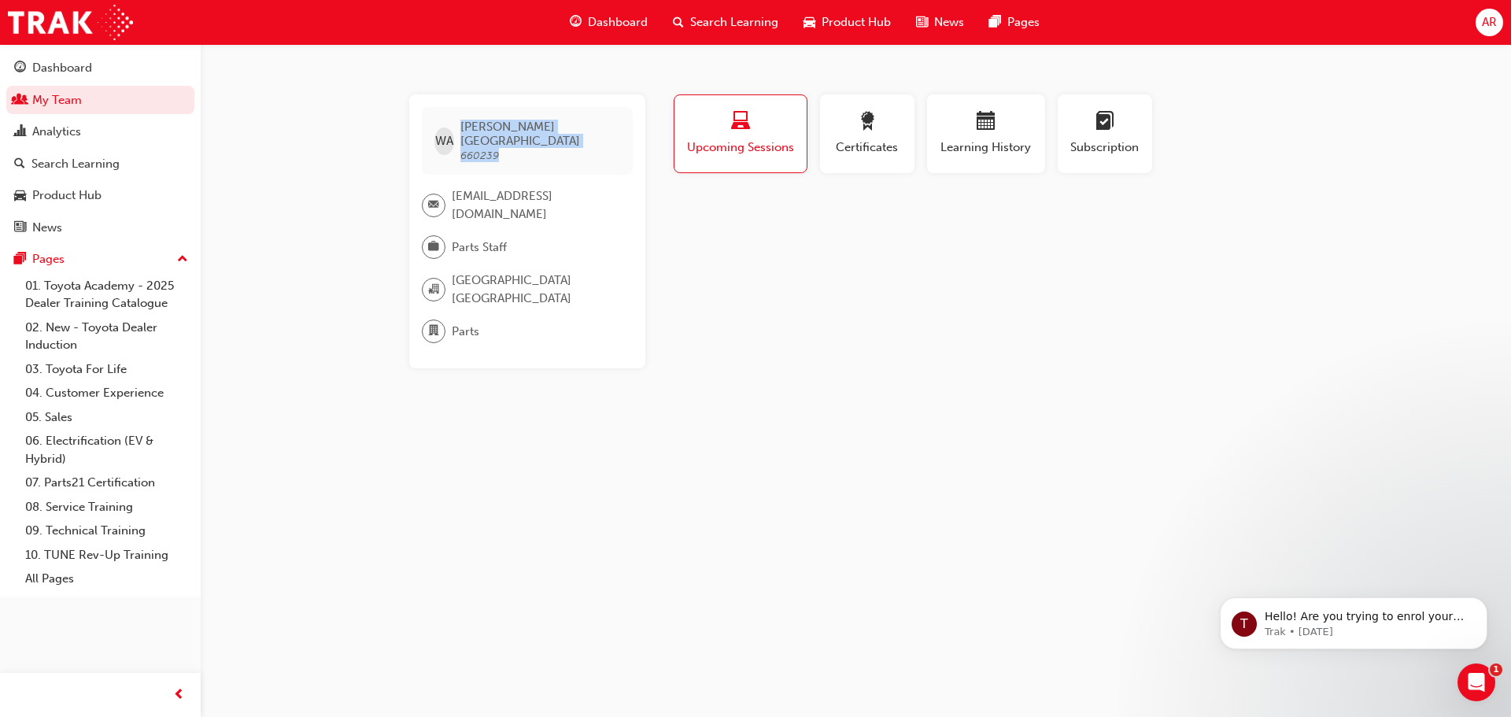
drag, startPoint x: 545, startPoint y: 141, endPoint x: 464, endPoint y: 120, distance: 83.6
click at [464, 120] on div "WA [PERSON_NAME][GEOGRAPHIC_DATA] 660239" at bounding box center [527, 141] width 211 height 68
copy div "[PERSON_NAME] Afrika 660239"
click at [719, 20] on span "Search Learning" at bounding box center [734, 22] width 88 height 18
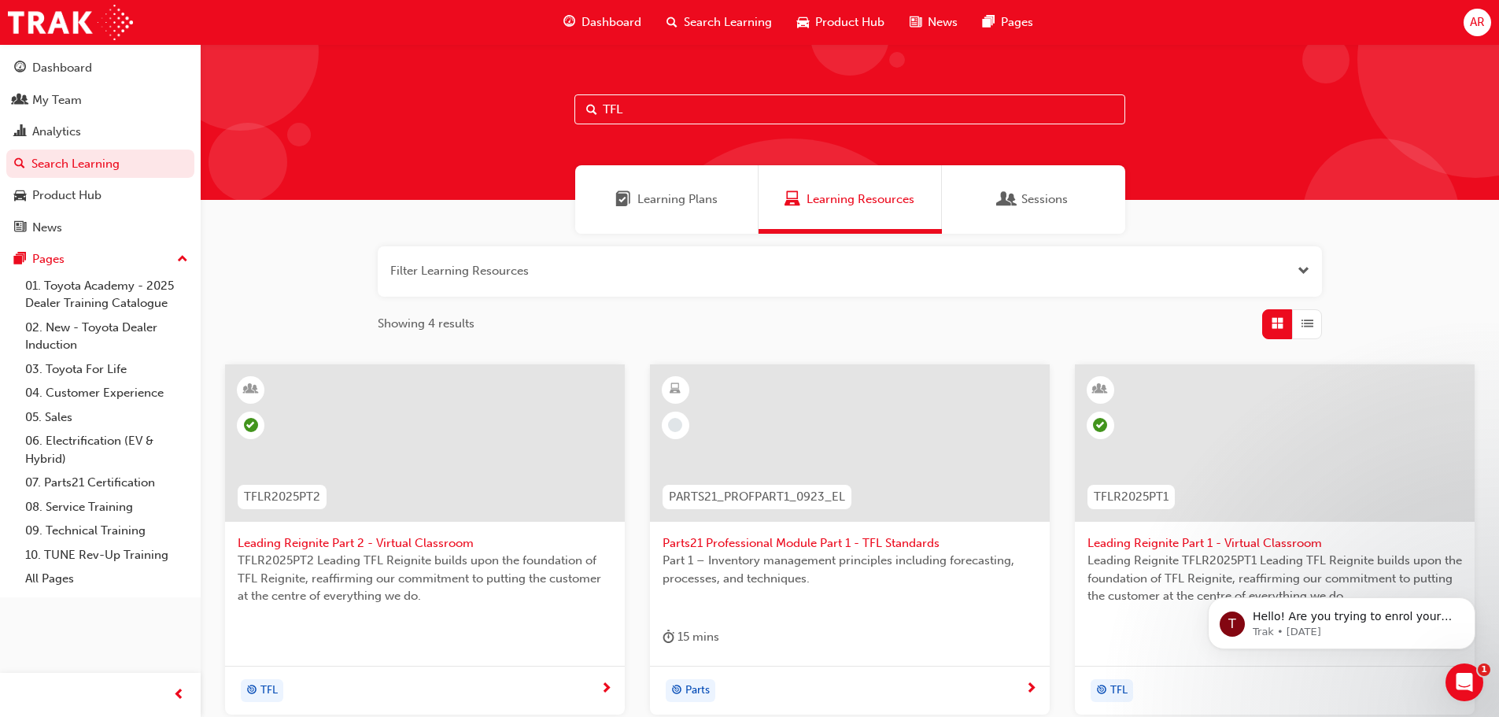
click at [676, 116] on input "TFL" at bounding box center [849, 109] width 551 height 30
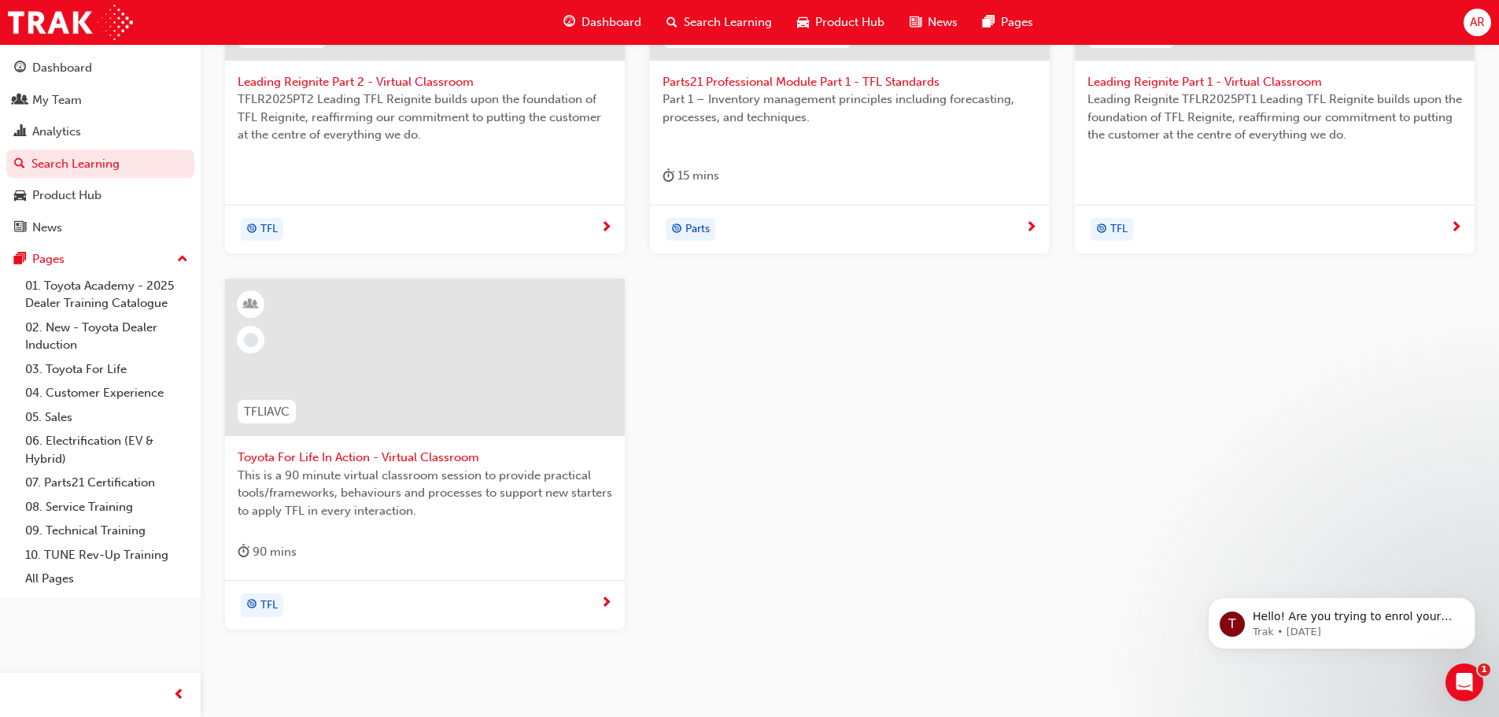
scroll to position [526, 0]
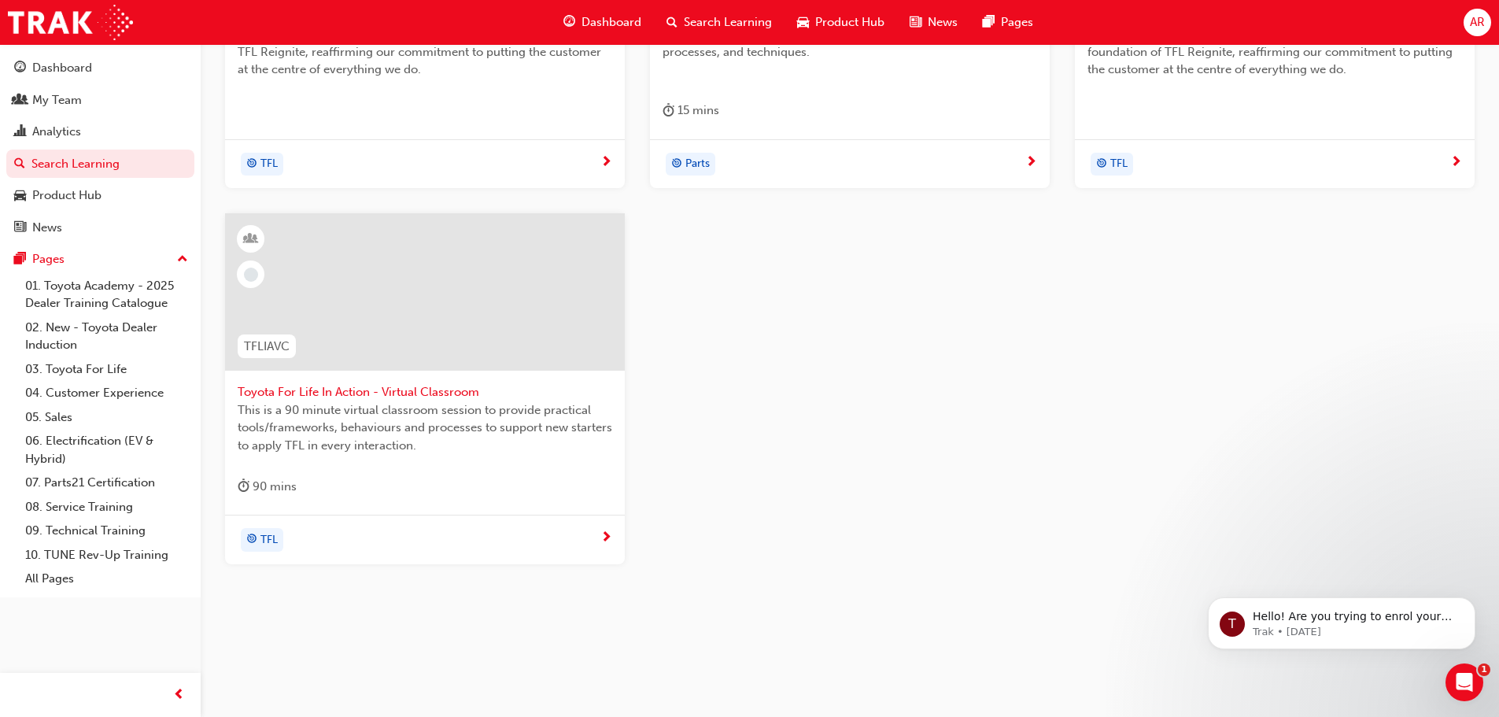
click at [545, 544] on div "TFL" at bounding box center [419, 540] width 363 height 24
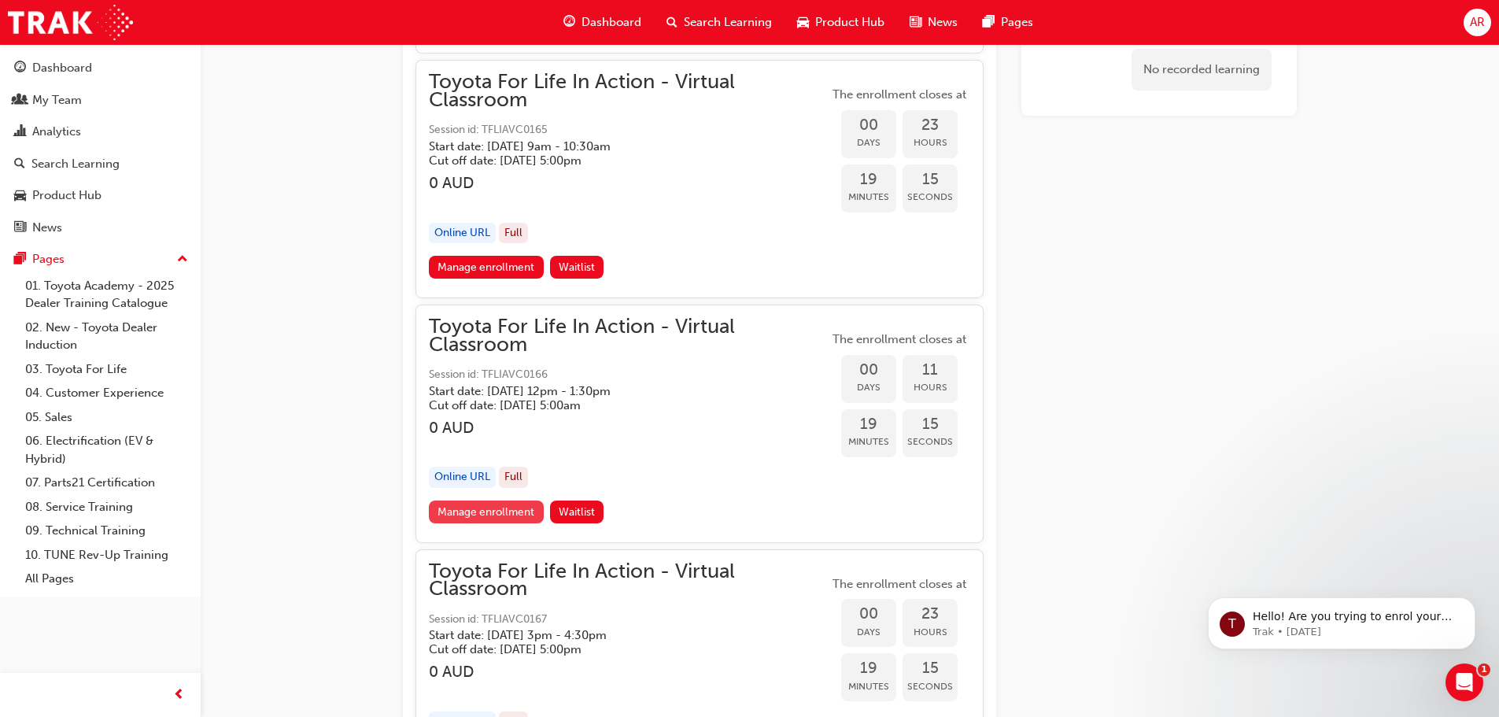
scroll to position [1877, 0]
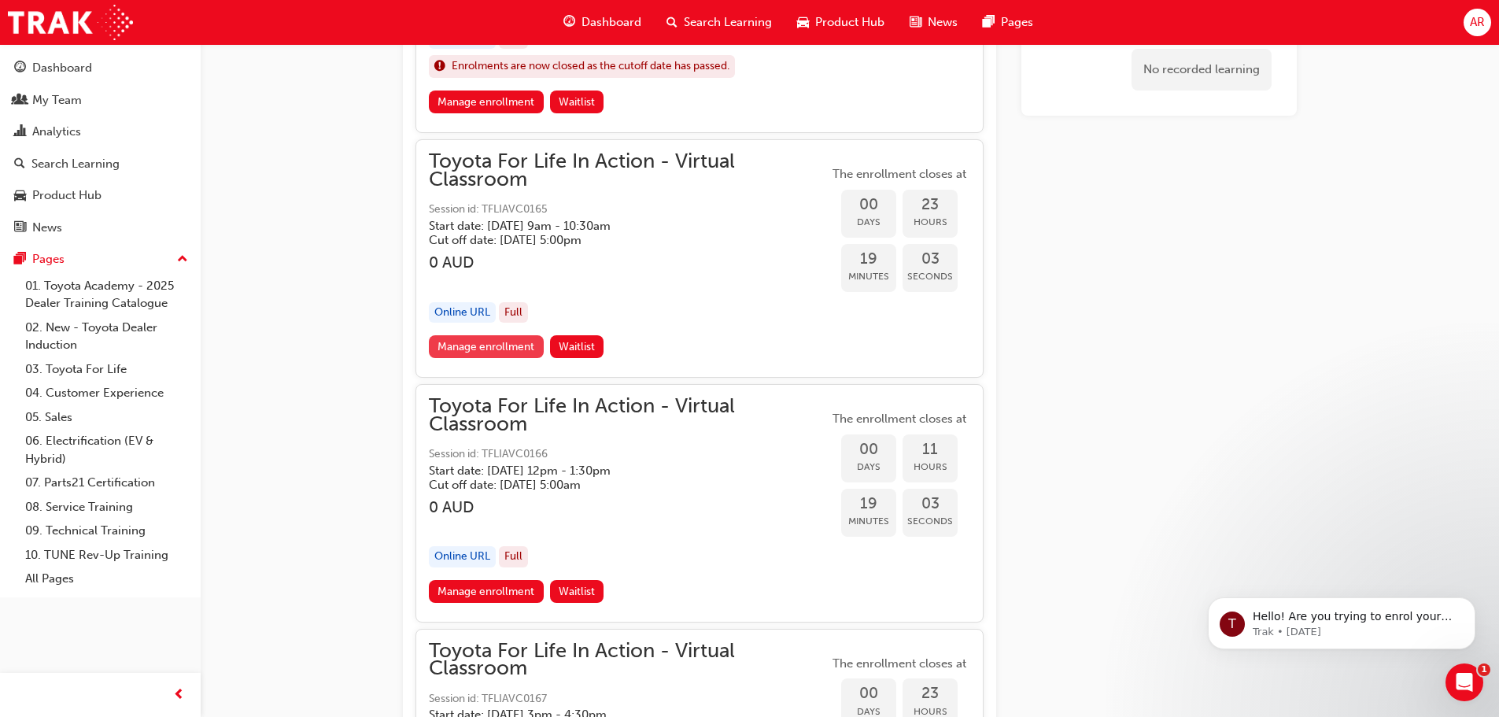
click at [494, 341] on link "Manage enrollment" at bounding box center [486, 346] width 115 height 23
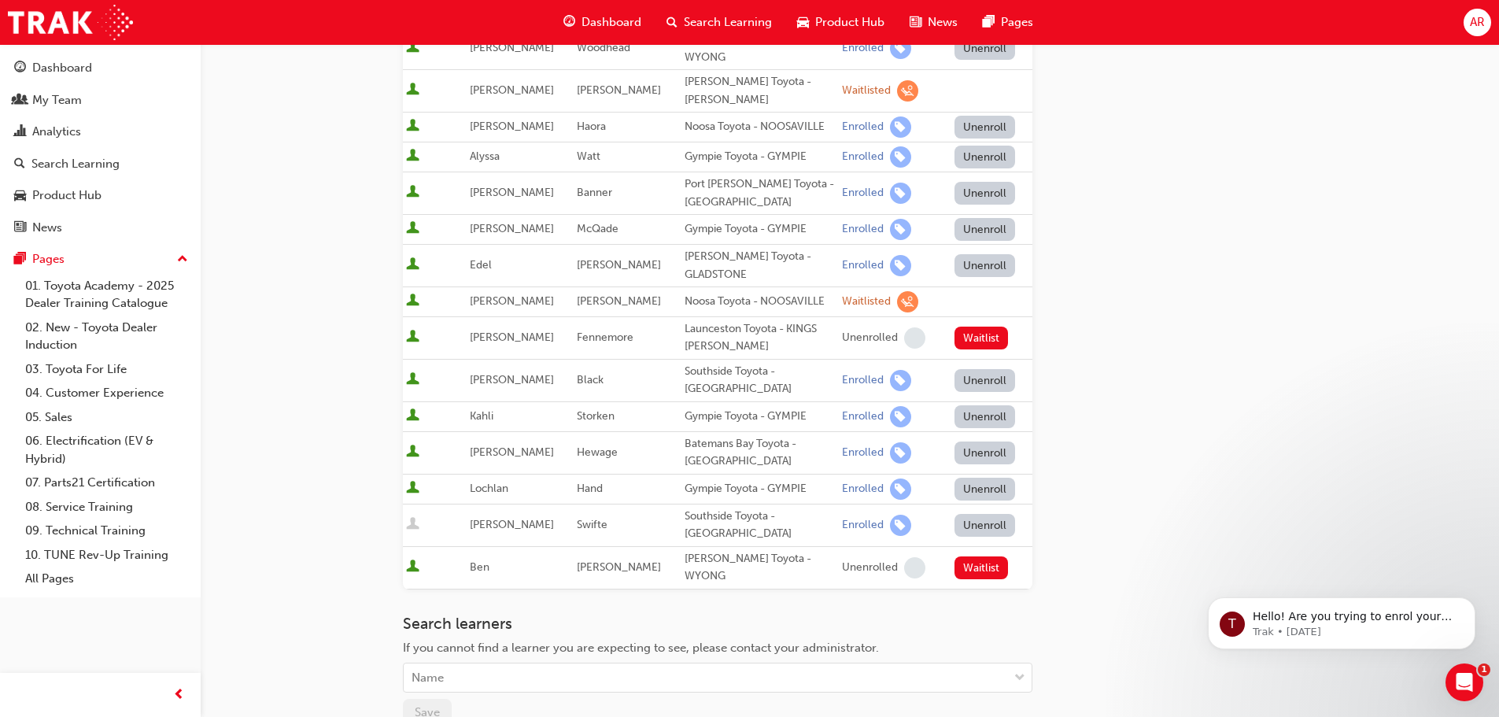
scroll to position [630, 0]
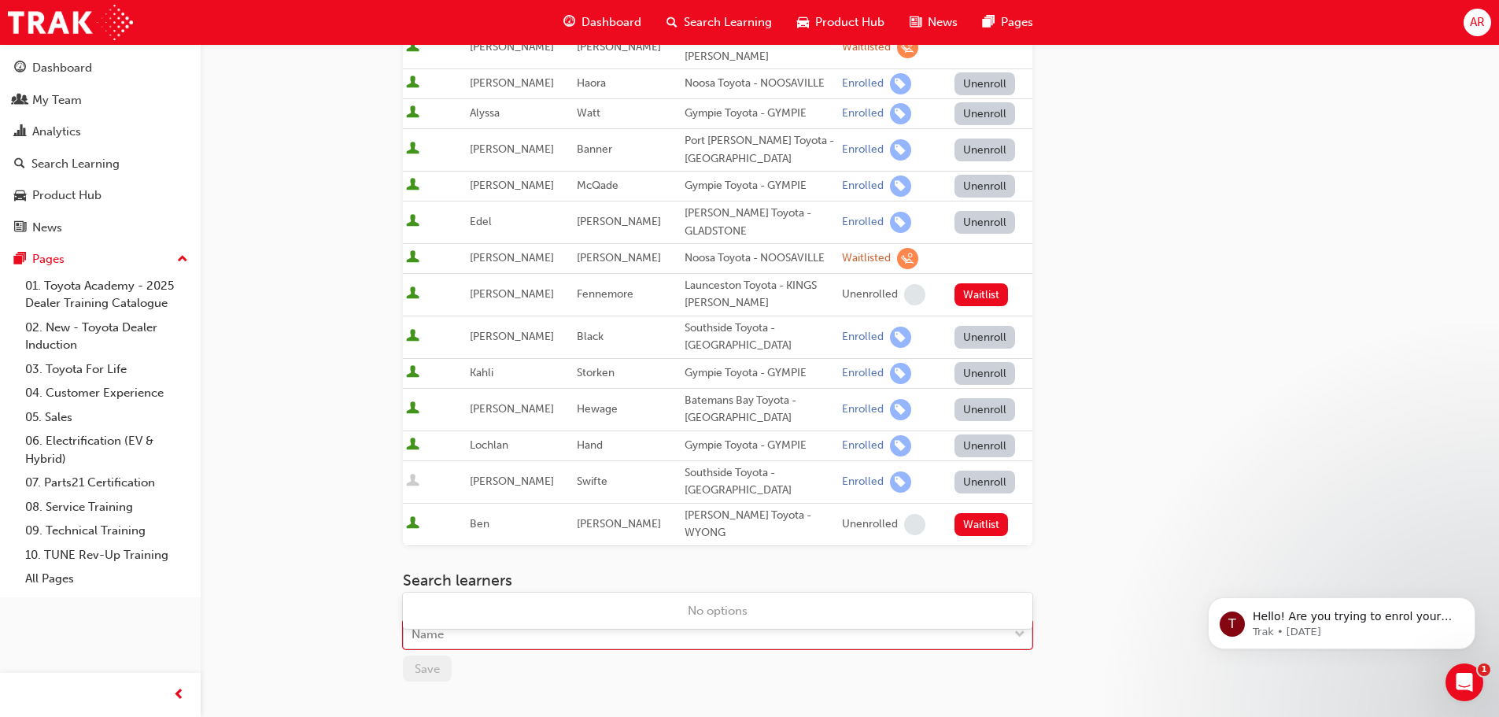
click at [568, 621] on div "Name" at bounding box center [706, 635] width 604 height 28
type input "[PERSON_NAME]"
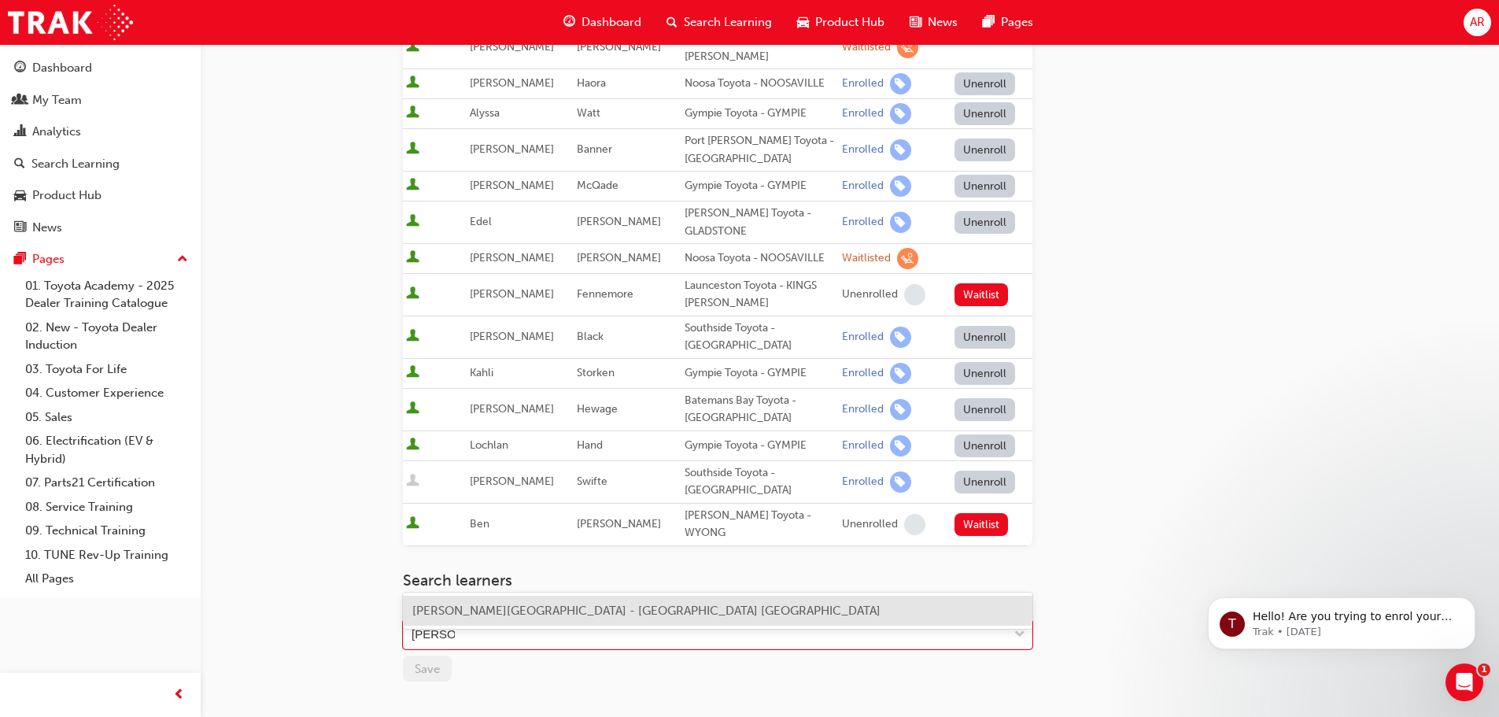
click at [442, 615] on span "[PERSON_NAME][GEOGRAPHIC_DATA] - [GEOGRAPHIC_DATA] [GEOGRAPHIC_DATA]" at bounding box center [646, 611] width 468 height 14
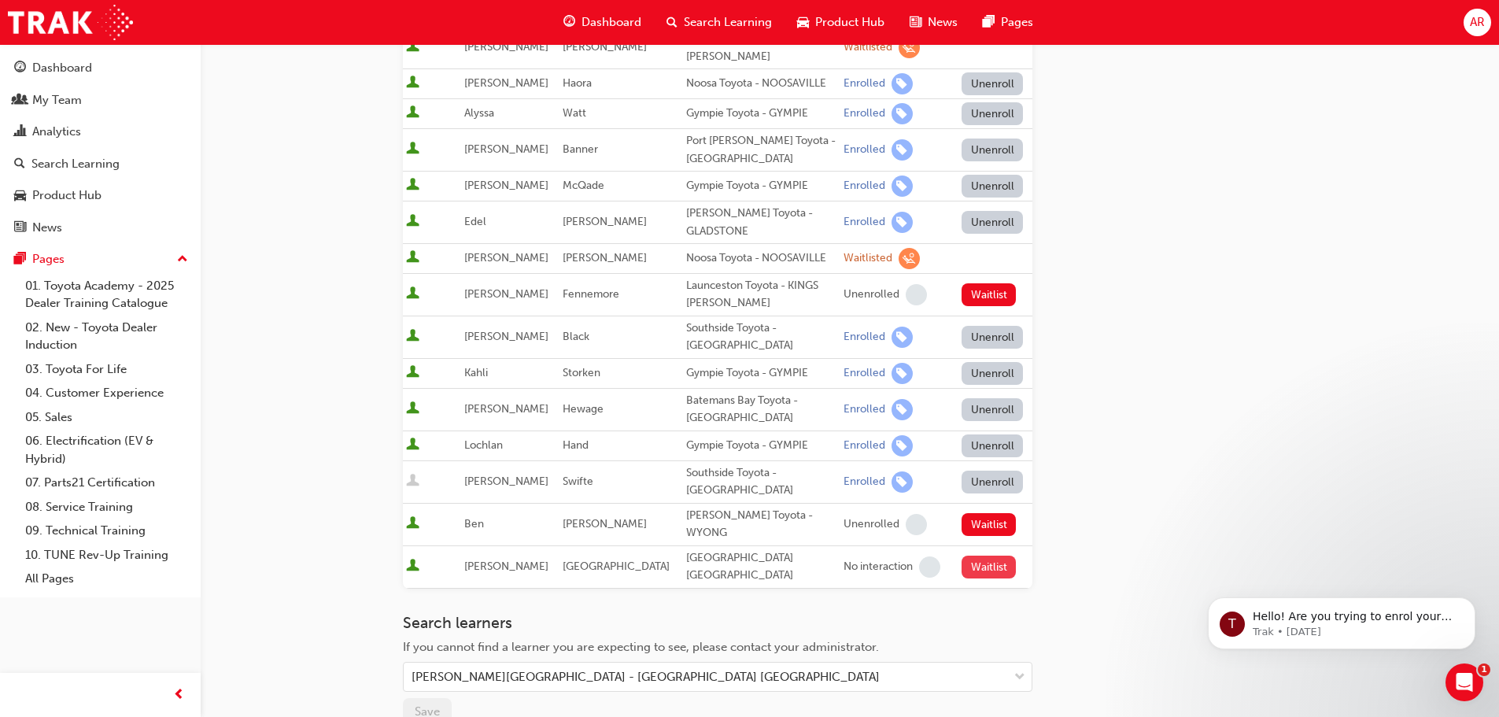
click at [978, 556] on button "Waitlist" at bounding box center [989, 567] width 54 height 23
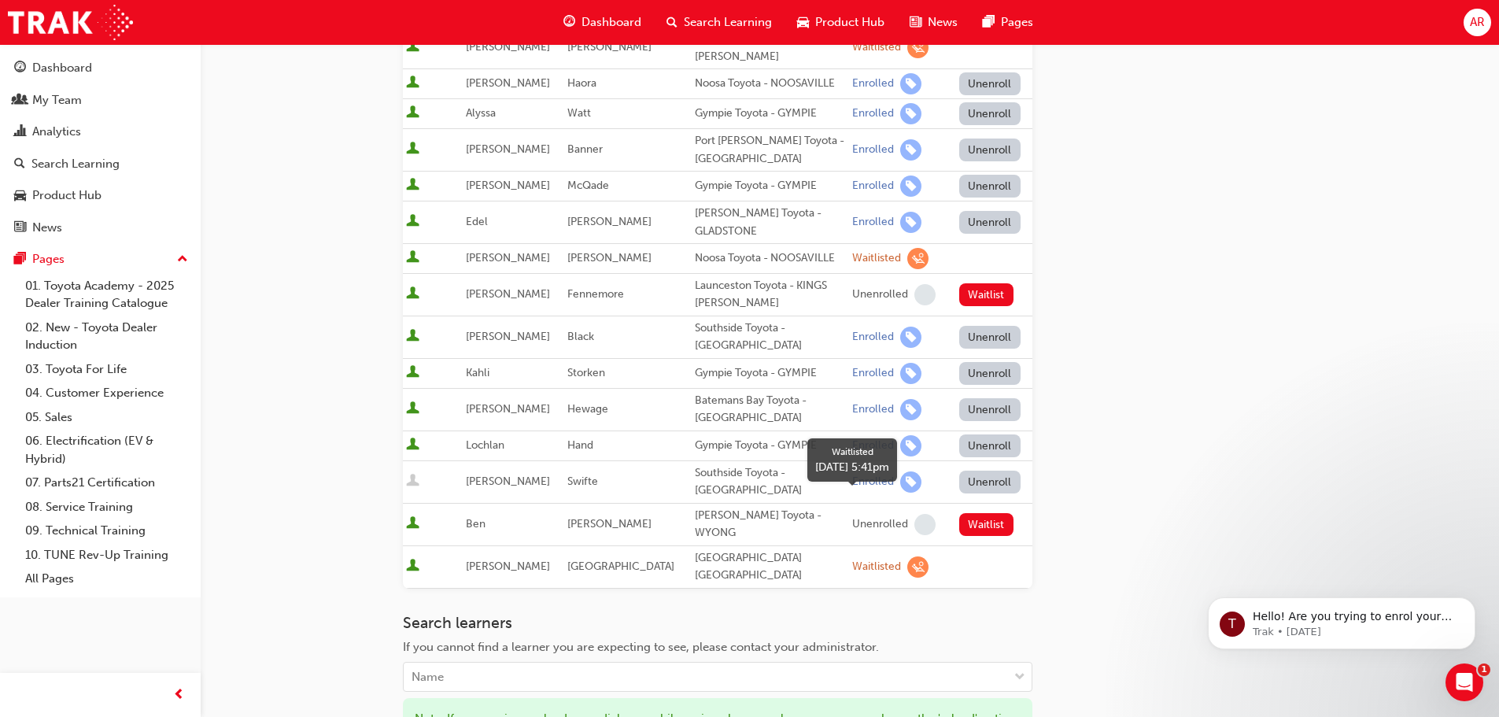
click at [907, 556] on span "learningRecordVerb_WAITLIST-icon" at bounding box center [917, 566] width 21 height 21
click at [862, 560] on div "Waitlisted" at bounding box center [876, 567] width 49 height 15
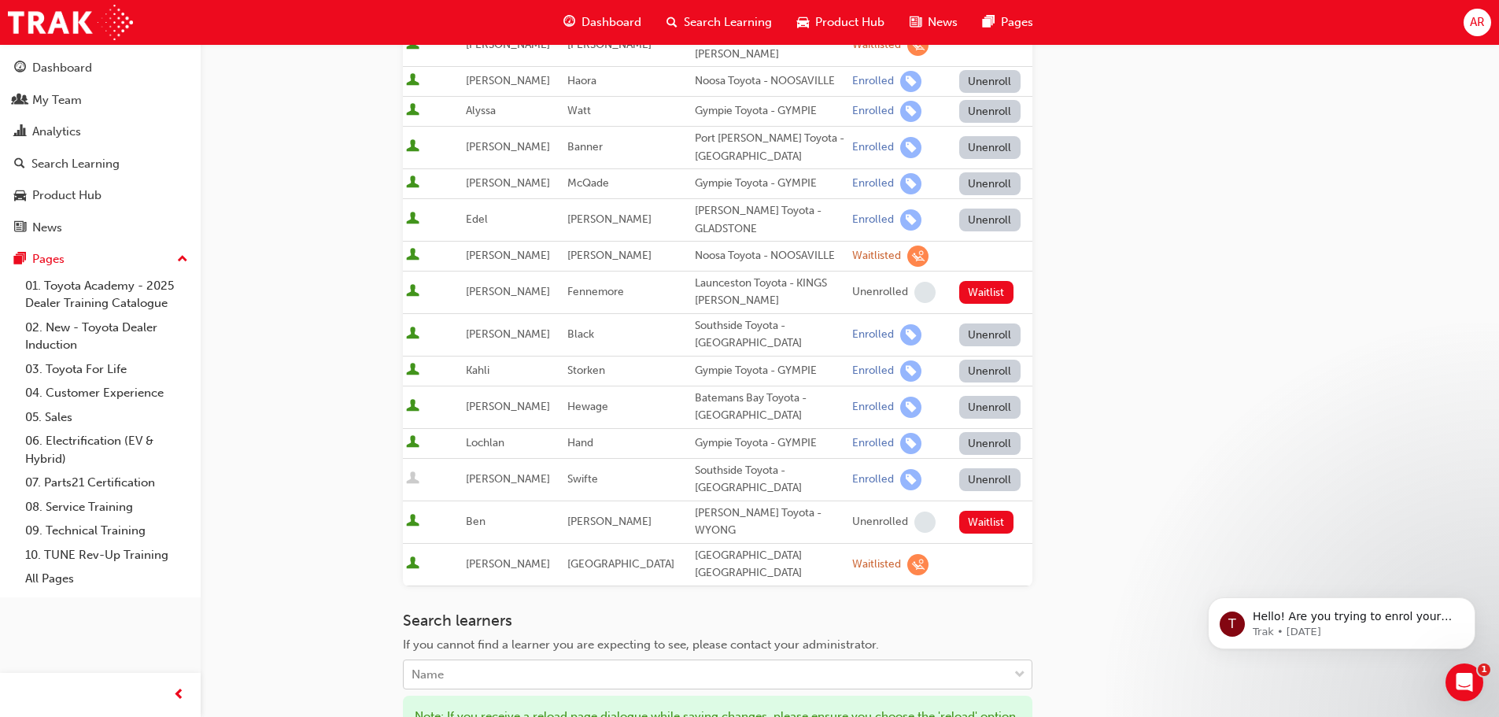
scroll to position [868, 0]
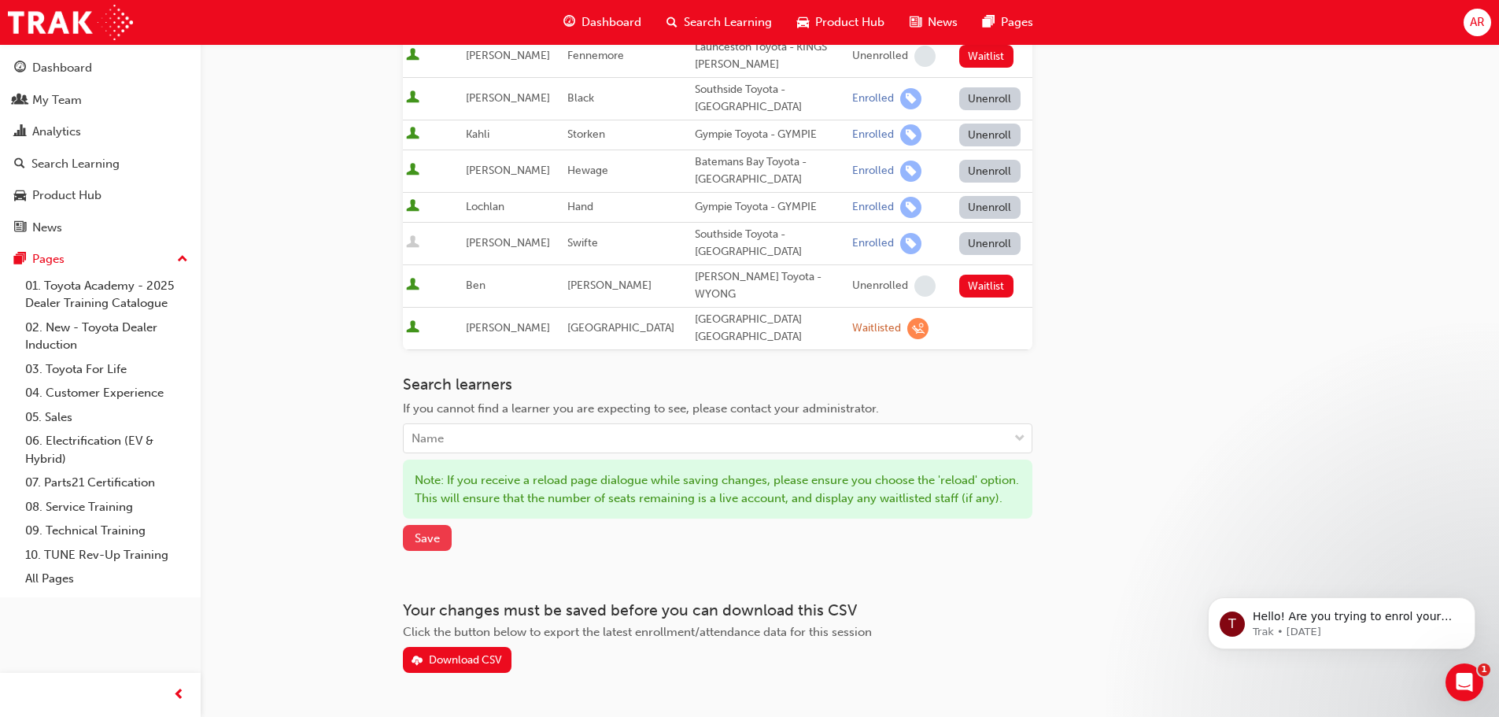
click at [419, 531] on span "Save" at bounding box center [427, 538] width 25 height 14
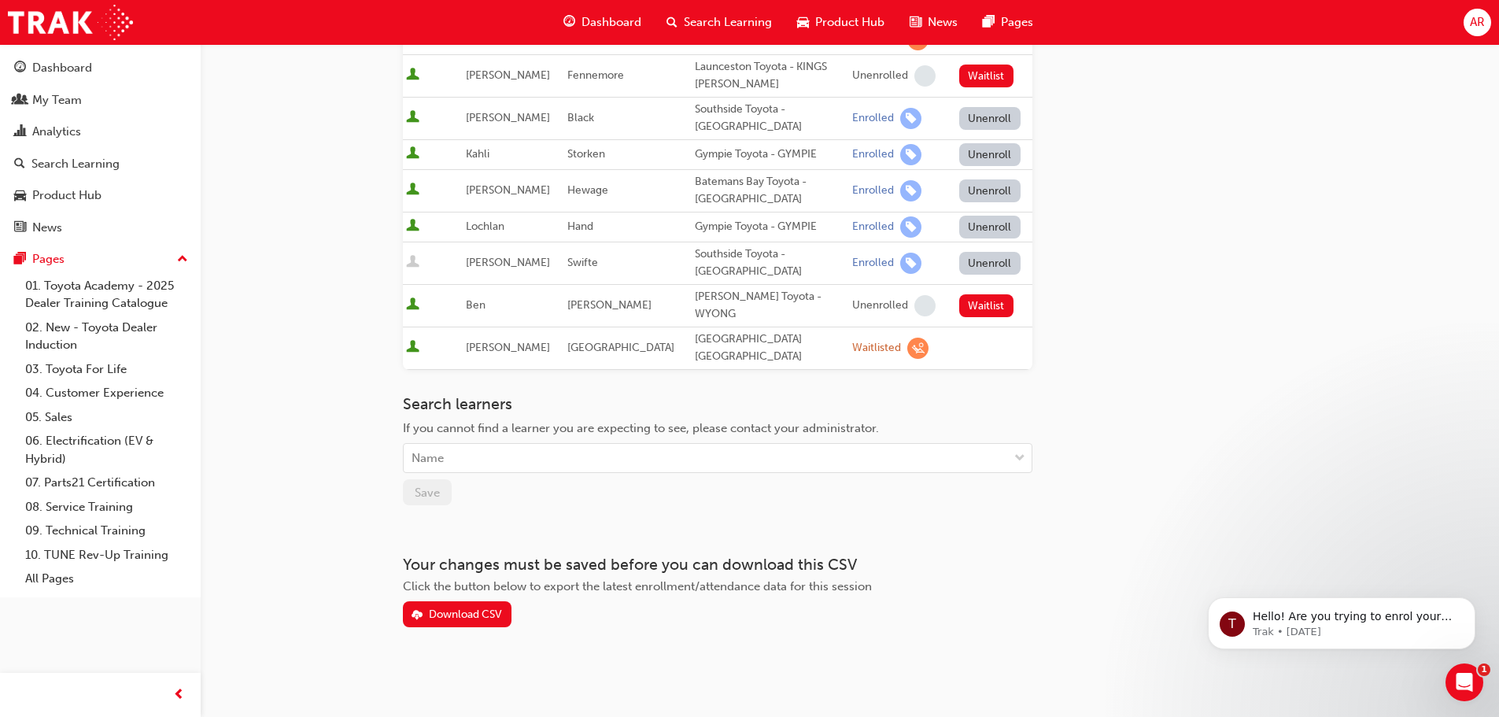
scroll to position [785, 0]
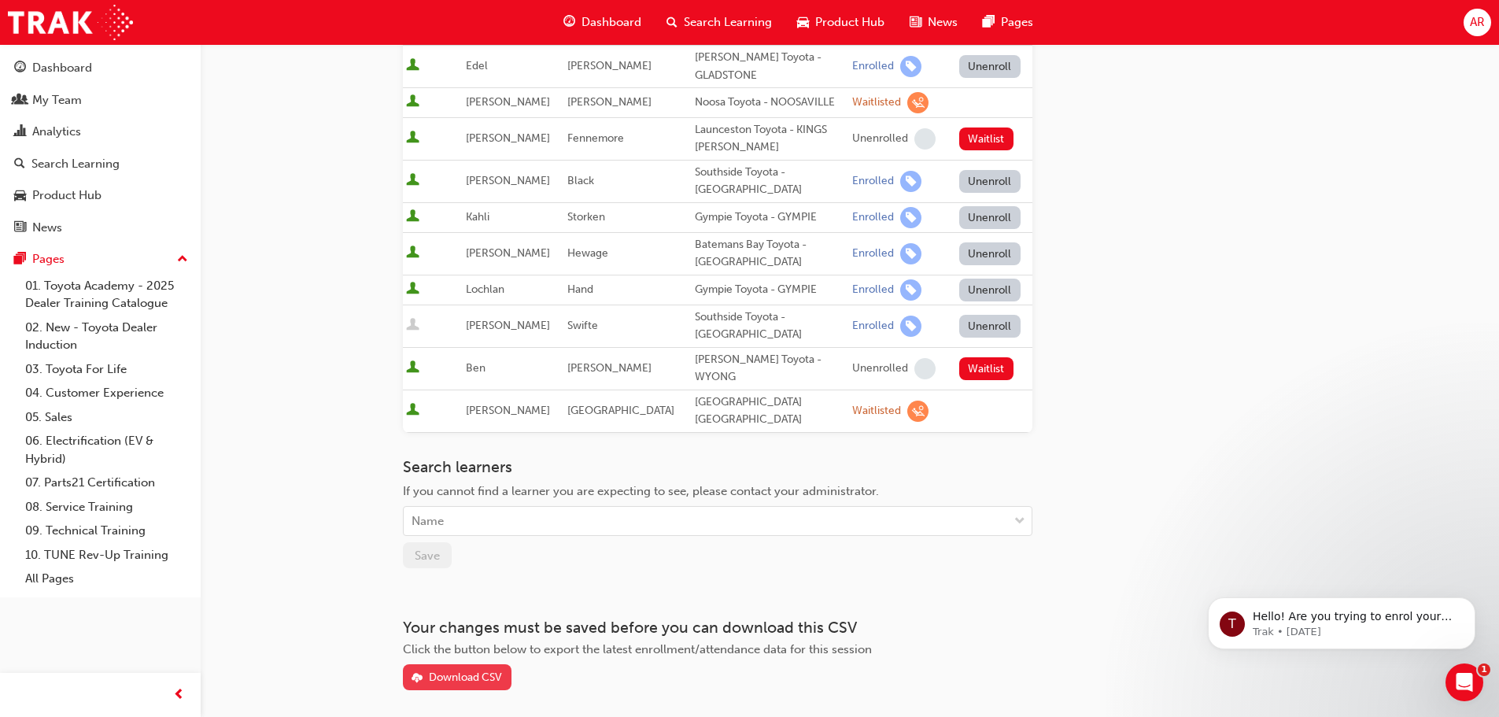
click at [445, 671] on div "Download CSV" at bounding box center [465, 677] width 73 height 13
